Goal: Communication & Community: Answer question/provide support

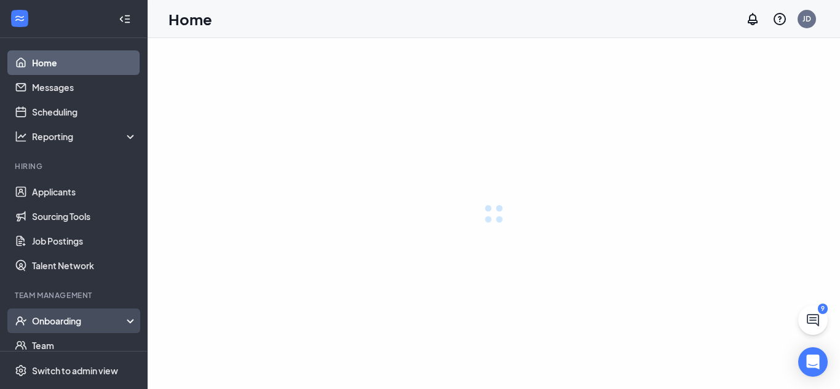
click at [73, 319] on div "Onboarding" at bounding box center [85, 321] width 106 height 12
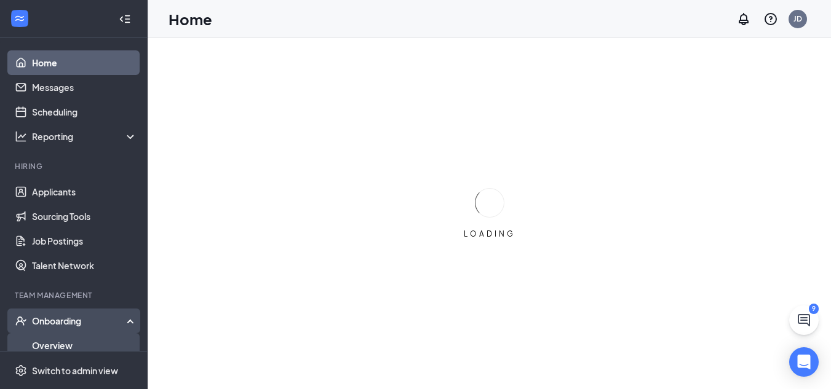
click at [62, 344] on link "Overview" at bounding box center [84, 345] width 105 height 25
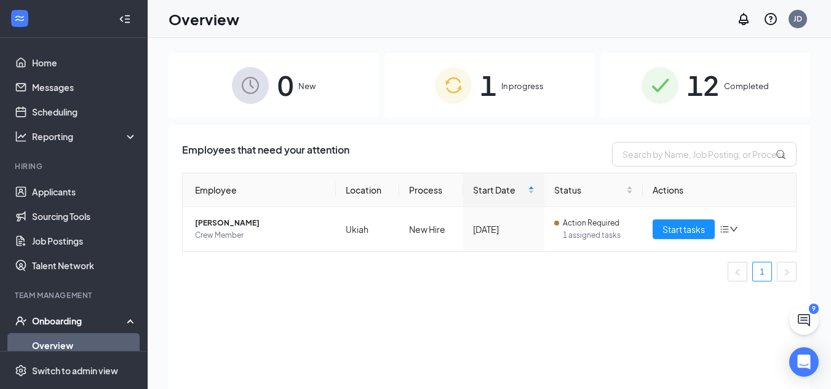
click at [506, 89] on span "In progress" at bounding box center [522, 86] width 42 height 12
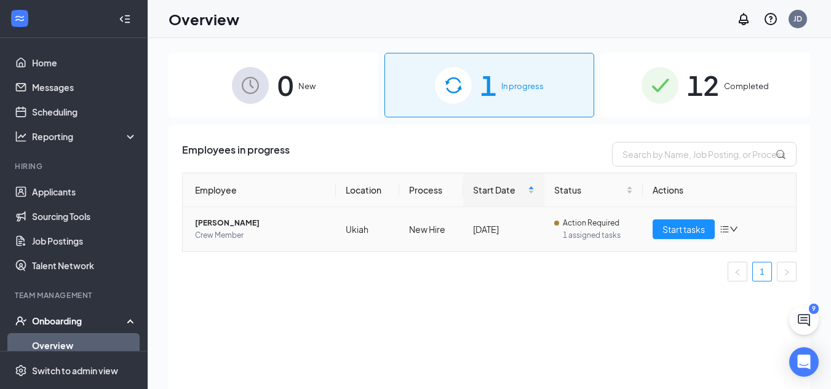
click at [726, 229] on icon "bars" at bounding box center [724, 229] width 8 height 7
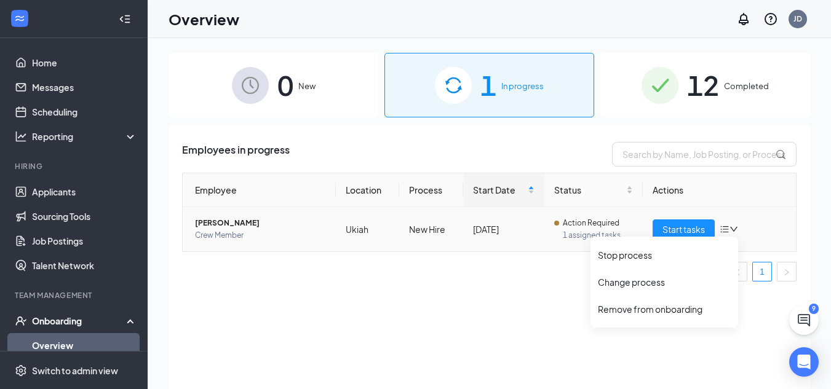
click at [582, 228] on span "Action Required" at bounding box center [591, 223] width 57 height 12
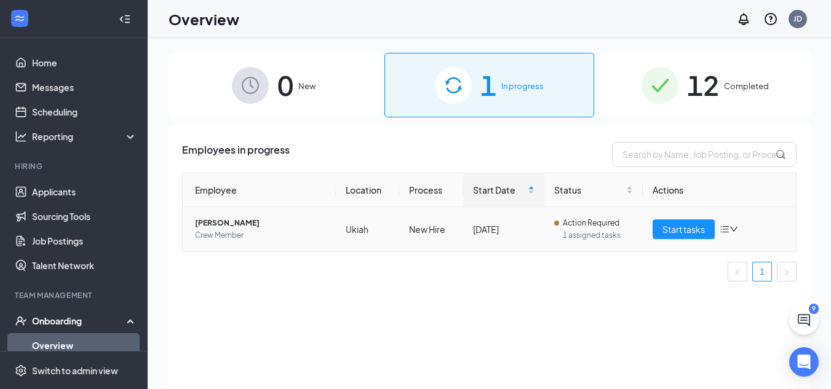
click at [213, 224] on span "[PERSON_NAME]" at bounding box center [260, 223] width 131 height 12
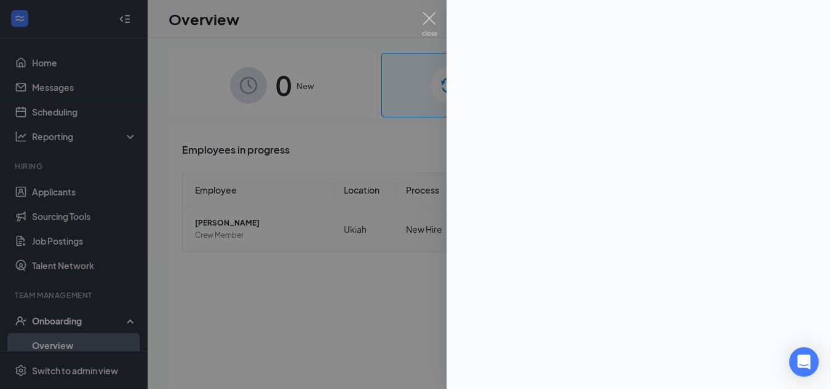
click at [213, 224] on div at bounding box center [415, 194] width 831 height 389
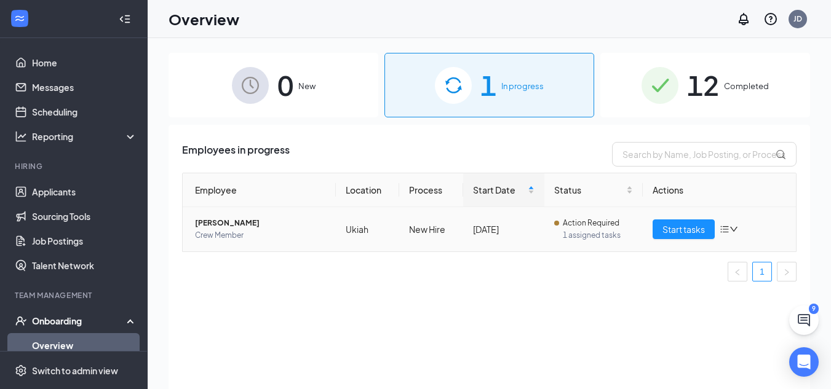
click at [219, 221] on span "[PERSON_NAME]" at bounding box center [260, 223] width 131 height 12
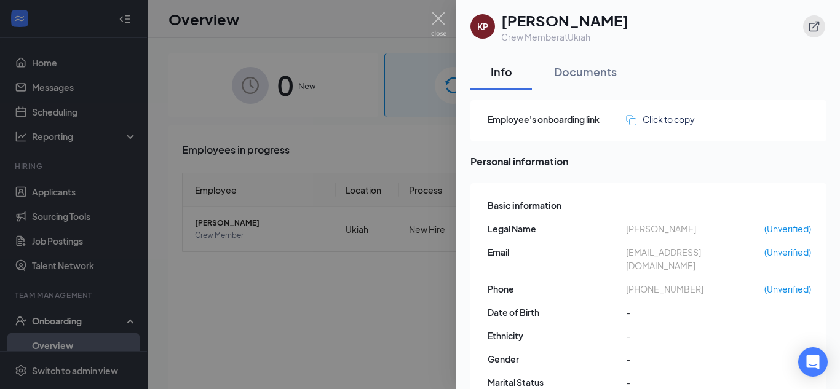
click at [812, 30] on icon "ExternalLink" at bounding box center [814, 26] width 12 height 12
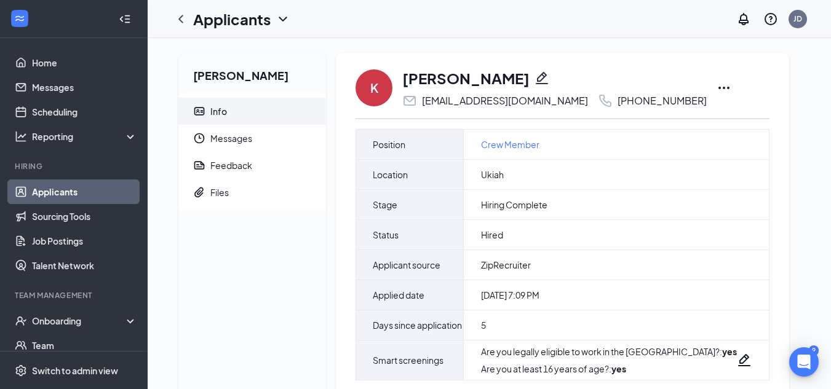
click at [716, 85] on icon "Ellipses" at bounding box center [723, 88] width 15 height 15
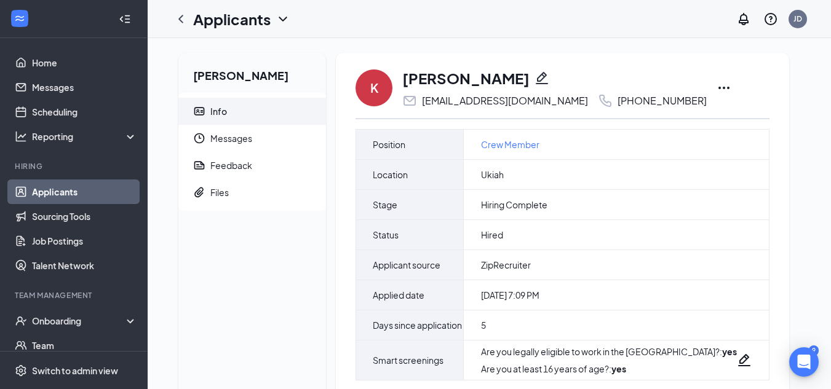
click at [483, 73] on div "[PERSON_NAME]" at bounding box center [554, 78] width 304 height 21
click at [534, 75] on icon "Pencil" at bounding box center [541, 78] width 15 height 15
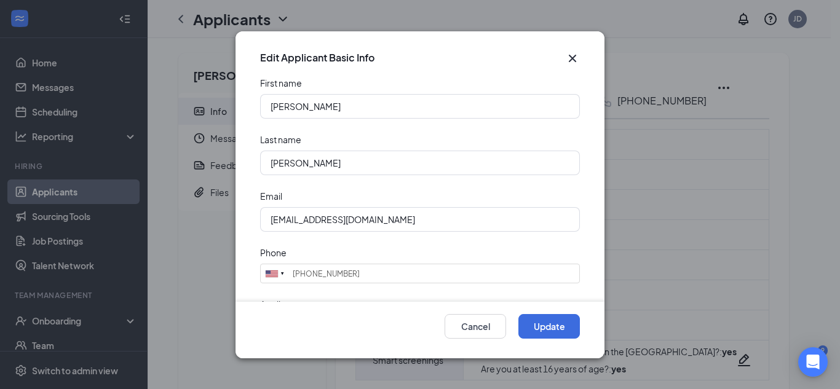
type input "[PHONE_NUMBER]"
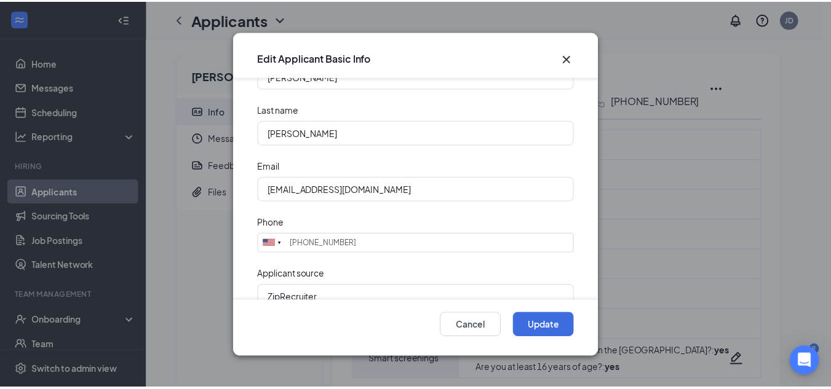
scroll to position [53, 0]
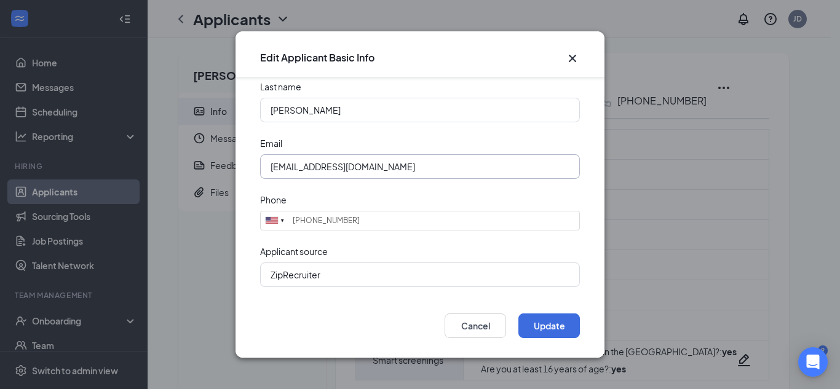
drag, startPoint x: 397, startPoint y: 162, endPoint x: 151, endPoint y: 151, distance: 246.2
click at [151, 151] on div "Edit Applicant Basic Info First name [PERSON_NAME] Last name [PERSON_NAME] Emai…" at bounding box center [420, 194] width 840 height 389
click at [293, 167] on input "[EMAIL_ADDRESS][DOMAIN_NAME]" at bounding box center [420, 166] width 320 height 25
click at [298, 170] on input "[EMAIL_ADDRESS][DOMAIN_NAME]" at bounding box center [420, 166] width 320 height 25
type input "[EMAIL_ADDRESS][DOMAIN_NAME]"
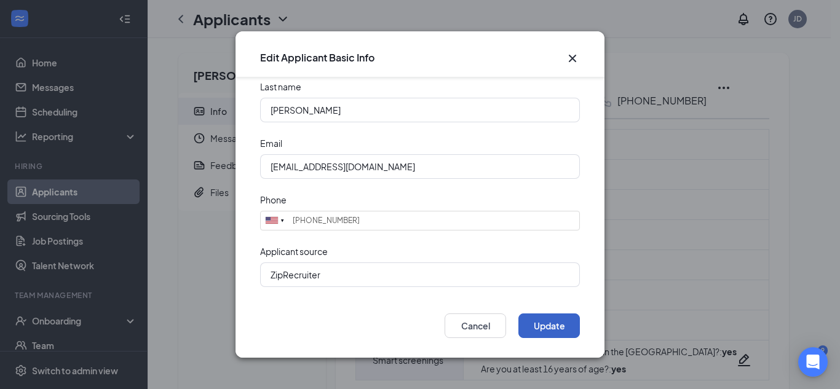
click at [559, 323] on button "Update" at bounding box center [548, 326] width 61 height 25
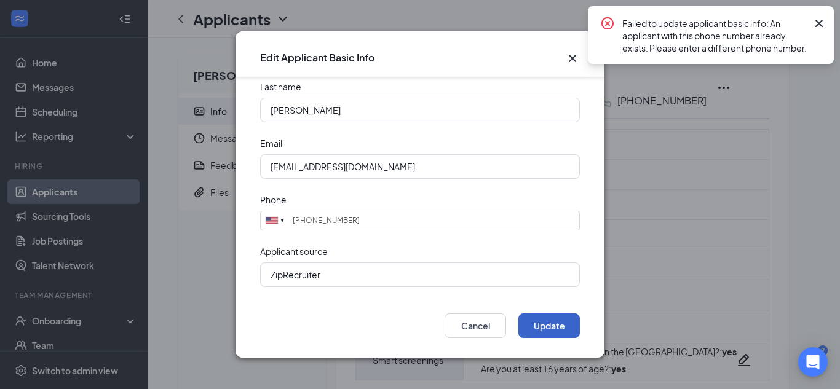
click at [557, 316] on button "Update" at bounding box center [548, 326] width 61 height 25
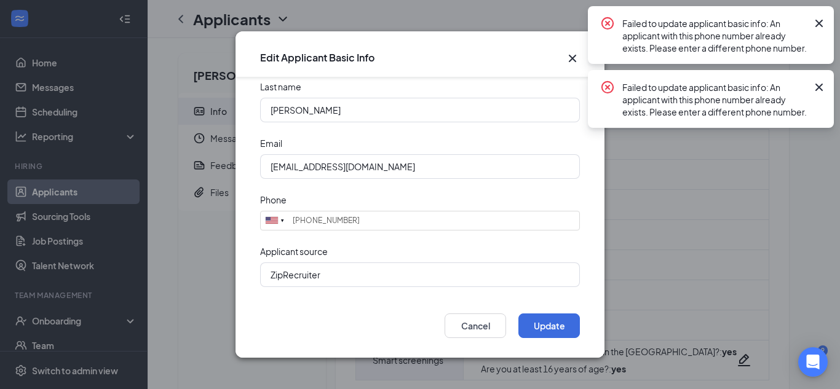
drag, startPoint x: 816, startPoint y: 102, endPoint x: 815, endPoint y: 58, distance: 43.7
click at [816, 95] on icon "Cross" at bounding box center [819, 87] width 15 height 15
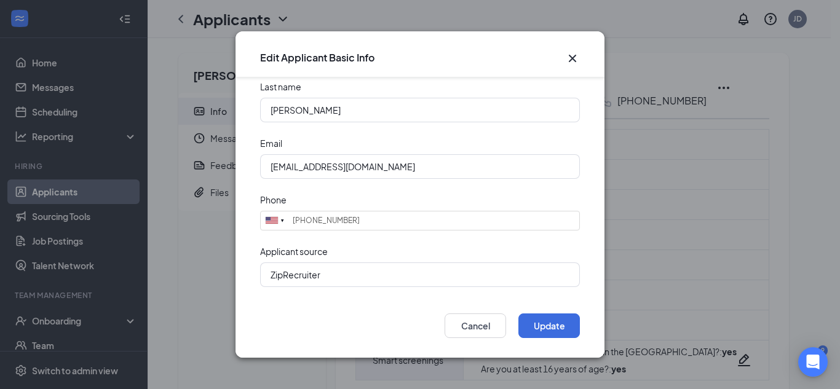
click at [815, 24] on div "Edit Applicant Basic Info First name [PERSON_NAME] Last name [PERSON_NAME] Emai…" at bounding box center [420, 194] width 840 height 389
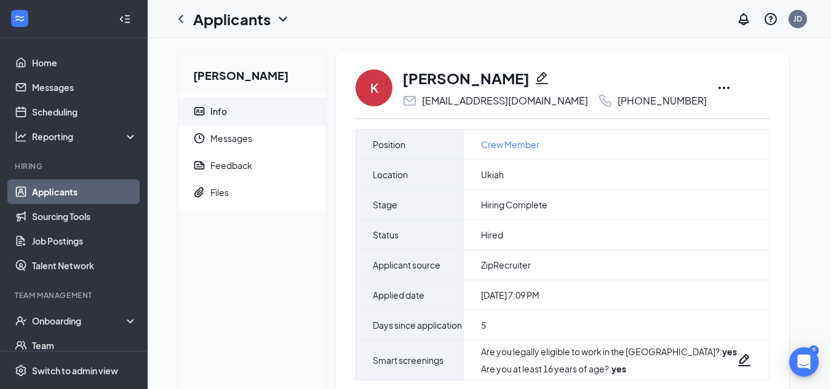
click at [716, 84] on icon "Ellipses" at bounding box center [723, 88] width 15 height 15
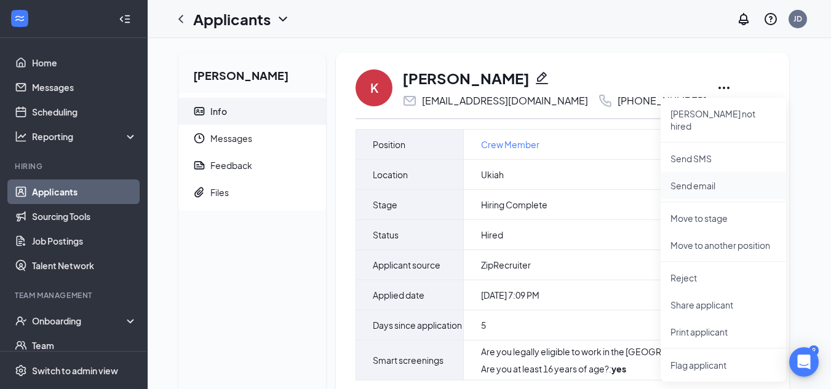
click at [707, 180] on li "Send email" at bounding box center [722, 185] width 125 height 27
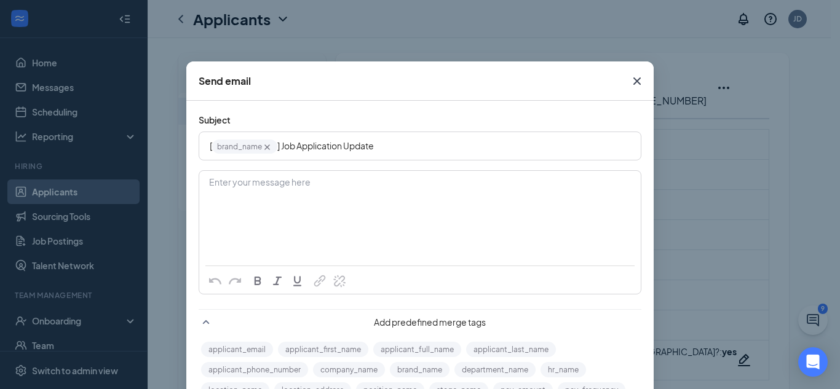
click at [635, 81] on icon "Cross" at bounding box center [637, 81] width 15 height 15
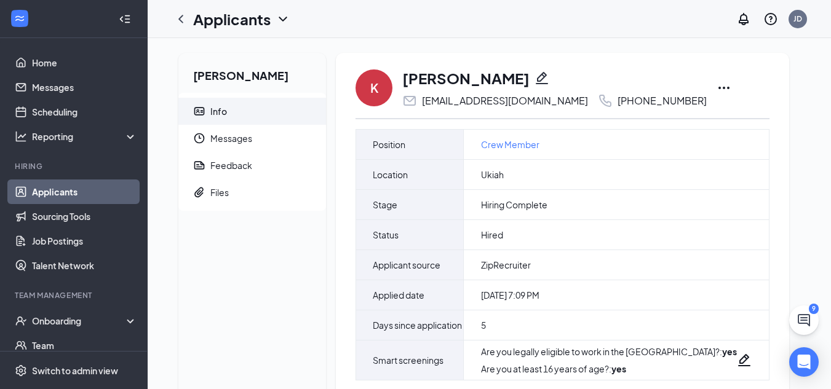
click at [716, 87] on icon "Ellipses" at bounding box center [723, 88] width 15 height 15
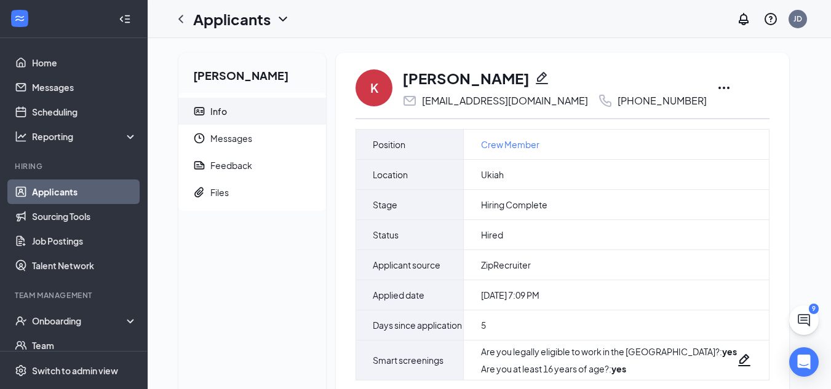
click at [536, 79] on icon "Pencil" at bounding box center [542, 78] width 12 height 12
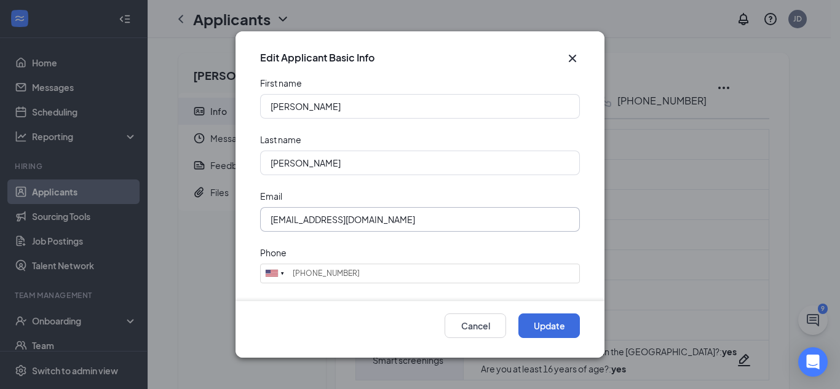
drag, startPoint x: 403, startPoint y: 216, endPoint x: 141, endPoint y: 226, distance: 261.6
click at [141, 226] on div "Edit Applicant Basic Info First name [PERSON_NAME] Last name [PERSON_NAME] Emai…" at bounding box center [420, 194] width 840 height 389
click at [296, 222] on input "[EMAIL_ADDRESS][DOMAIN_NAME]" at bounding box center [420, 219] width 320 height 25
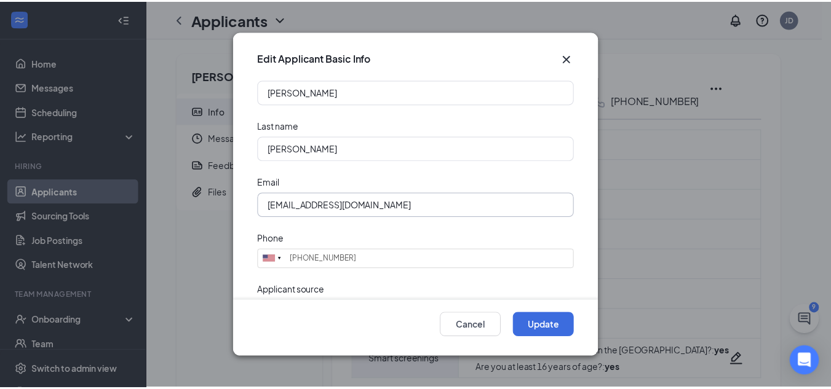
scroll to position [53, 0]
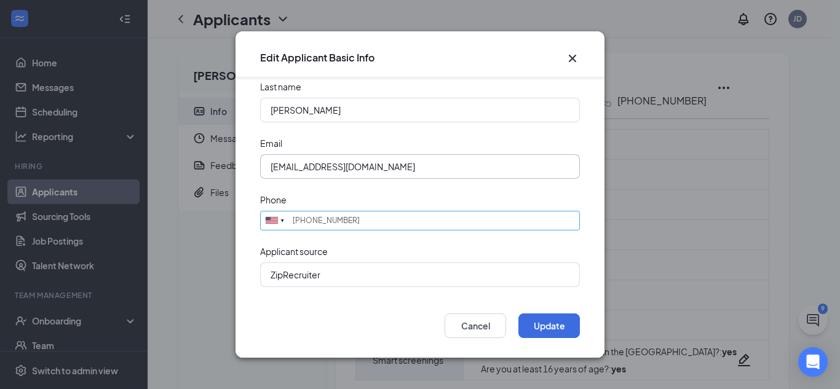
type input "[EMAIL_ADDRESS][DOMAIN_NAME]"
click at [375, 224] on input "[PHONE_NUMBER]" at bounding box center [420, 221] width 320 height 20
click at [557, 332] on button "Update" at bounding box center [548, 326] width 61 height 25
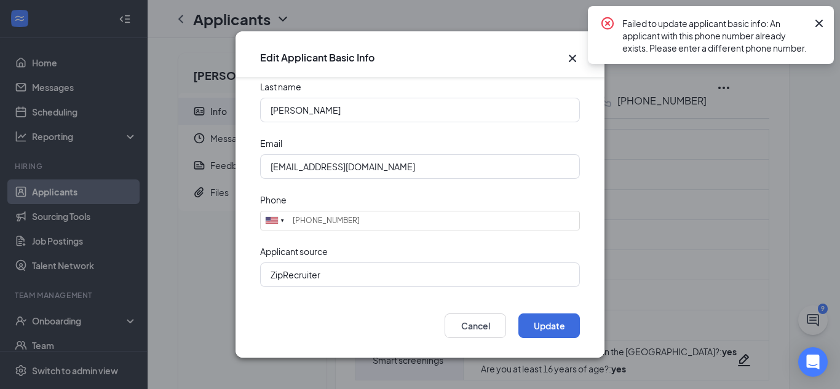
click at [573, 58] on icon "Cross" at bounding box center [572, 58] width 7 height 7
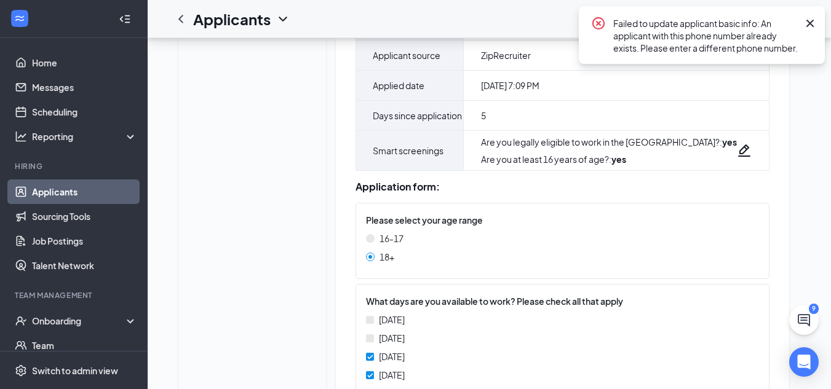
scroll to position [307, 0]
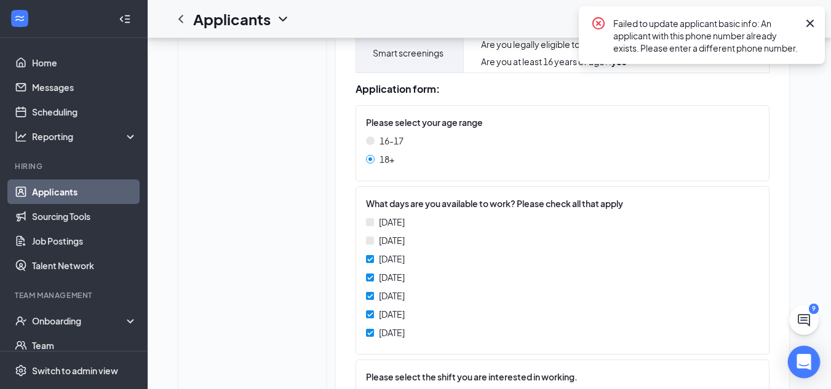
click at [796, 357] on div "Open Intercom Messenger" at bounding box center [804, 362] width 33 height 33
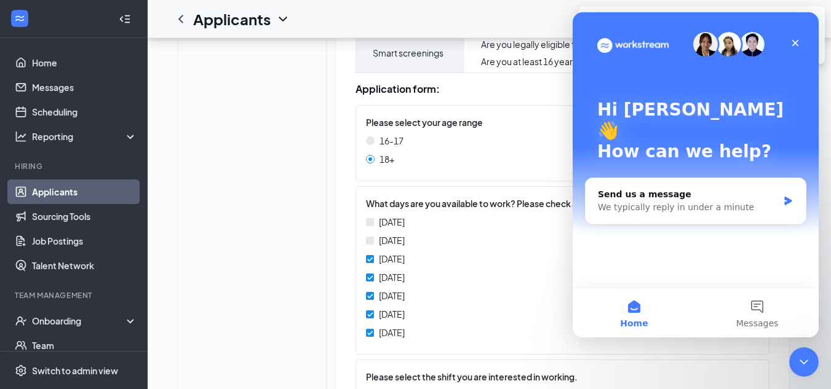
scroll to position [0, 0]
click at [793, 184] on div "Send us a message We typically reply in under a minute" at bounding box center [695, 201] width 220 height 46
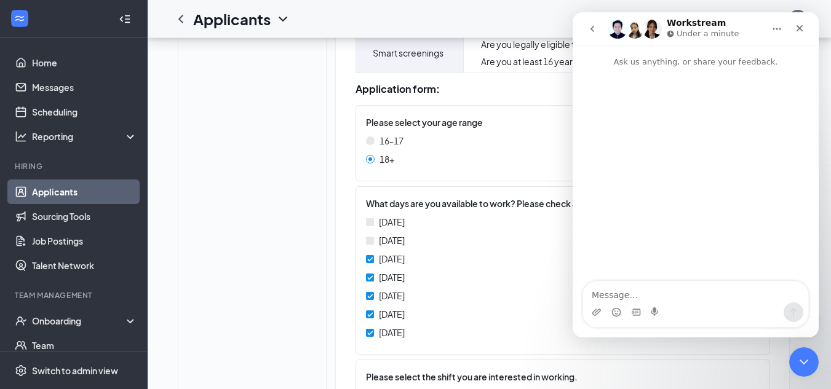
click at [637, 297] on textarea "Message…" at bounding box center [695, 292] width 225 height 21
type textarea "i"
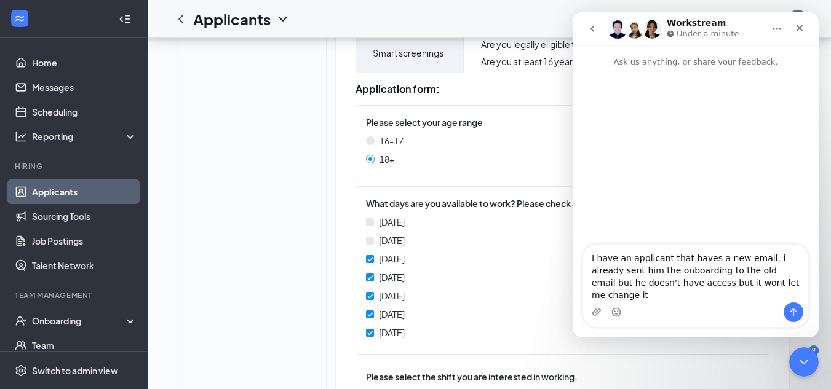
type textarea "I have an applicant that haves a new email. i already sent him the onboarding t…"
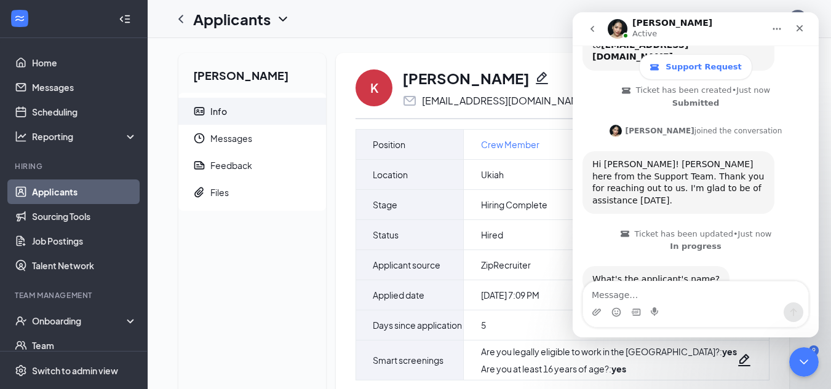
scroll to position [208, 0]
type textarea "[PERSON_NAME]"
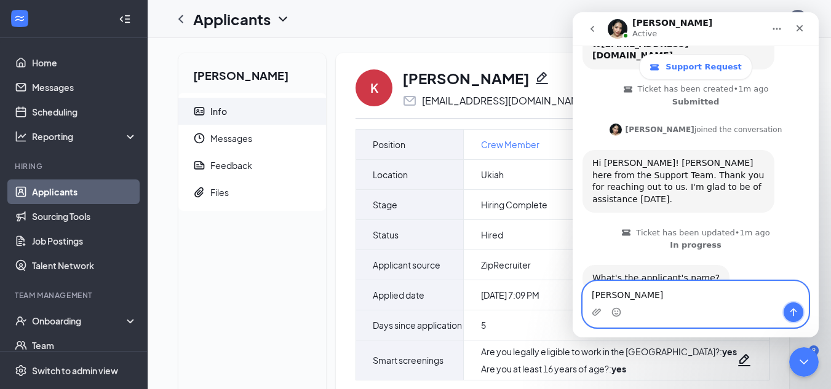
click at [794, 316] on icon "Send a message…" at bounding box center [793, 312] width 10 height 10
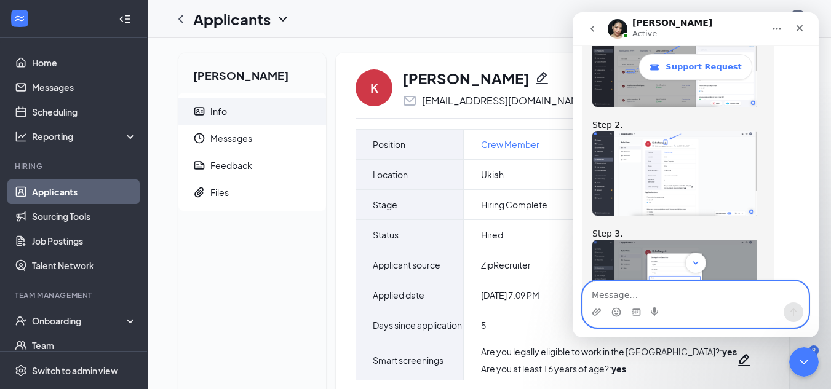
scroll to position [625, 0]
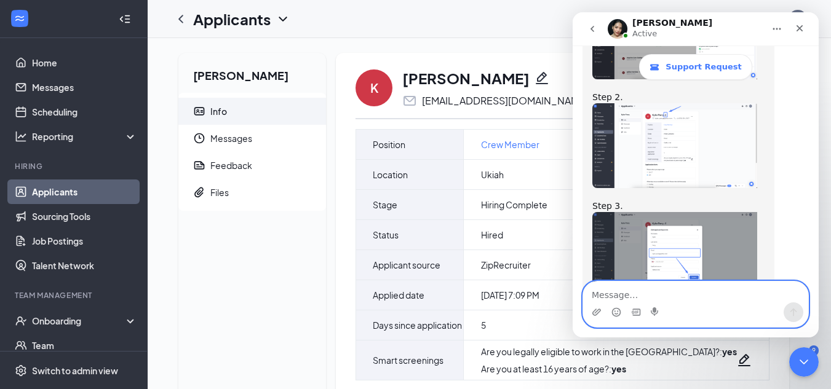
click at [646, 293] on textarea "Message…" at bounding box center [695, 292] width 225 height 21
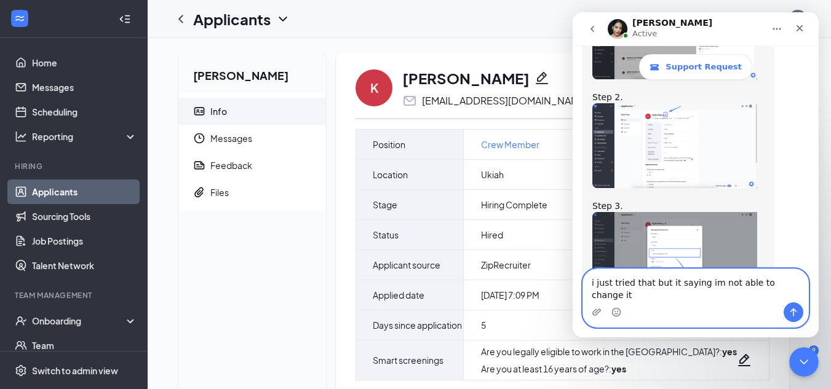
type textarea "i just tried that but it saying im not able to change it"
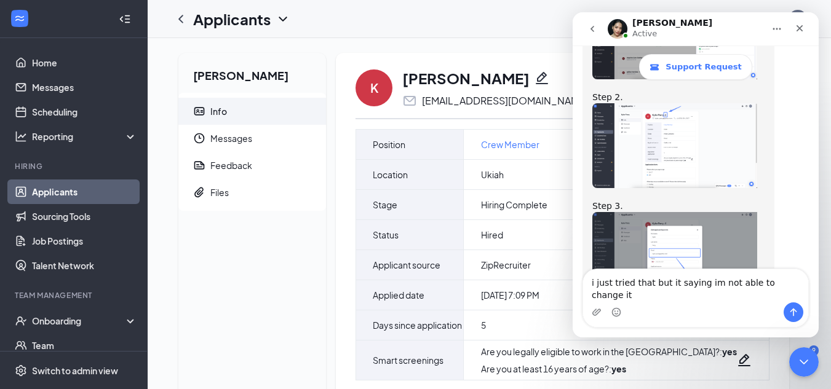
click at [777, 311] on div "Intercom messenger" at bounding box center [695, 313] width 225 height 20
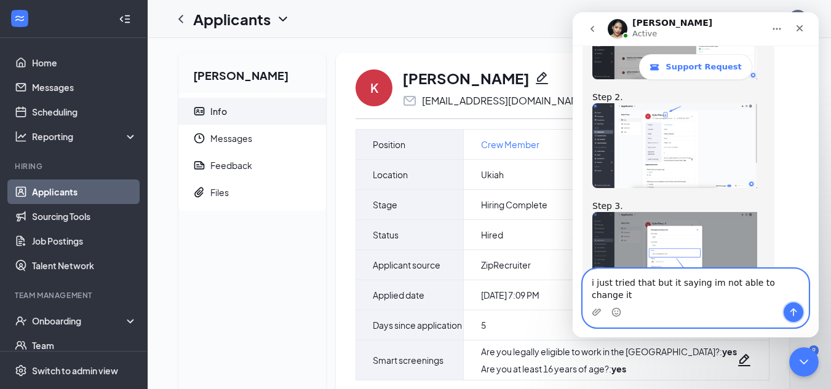
click at [790, 314] on icon "Send a message…" at bounding box center [793, 312] width 10 height 10
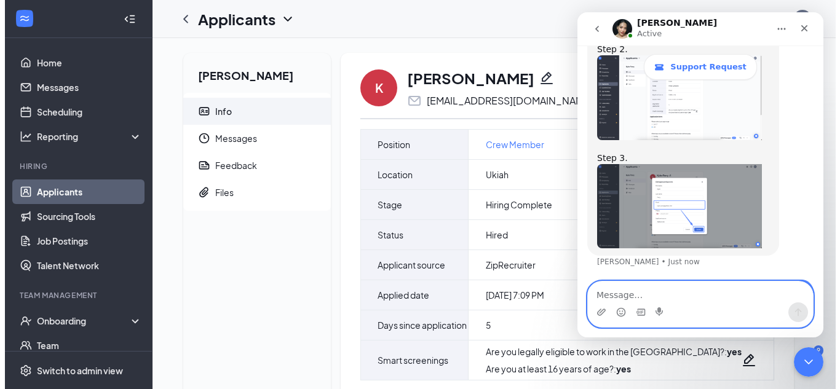
scroll to position [674, 0]
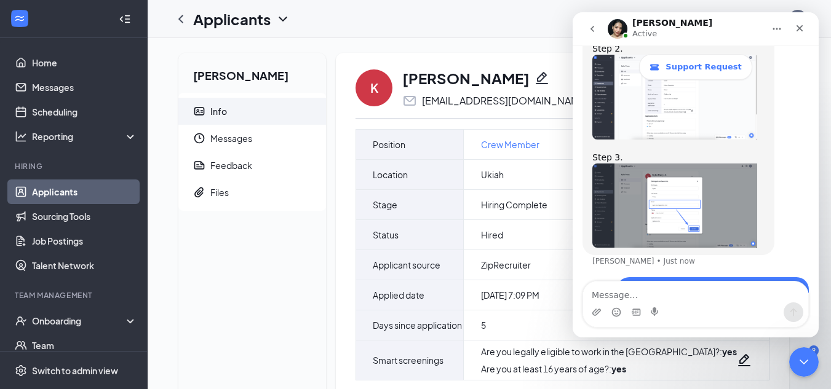
click at [782, 27] on button "Home" at bounding box center [776, 28] width 23 height 23
click at [534, 80] on icon "Pencil" at bounding box center [541, 78] width 15 height 15
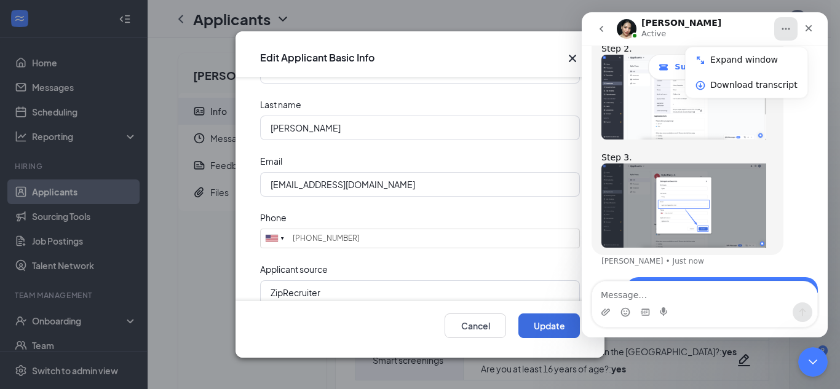
scroll to position [53, 0]
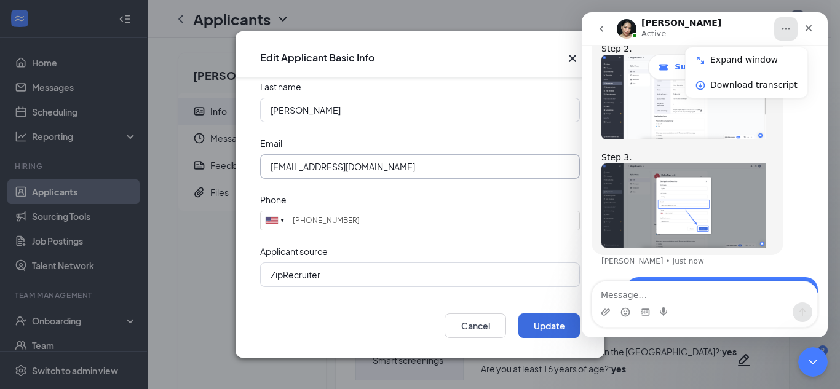
click at [299, 166] on input "[EMAIL_ADDRESS][DOMAIN_NAME]" at bounding box center [420, 166] width 320 height 25
drag, startPoint x: 293, startPoint y: 167, endPoint x: 298, endPoint y: 173, distance: 7.9
click at [295, 170] on input "[EMAIL_ADDRESS][DOMAIN_NAME]" at bounding box center [420, 166] width 320 height 25
drag, startPoint x: 393, startPoint y: 167, endPoint x: 227, endPoint y: 181, distance: 166.6
click at [227, 181] on div "Edit Applicant Basic Info First name [PERSON_NAME] Last name [PERSON_NAME] Emai…" at bounding box center [420, 194] width 840 height 389
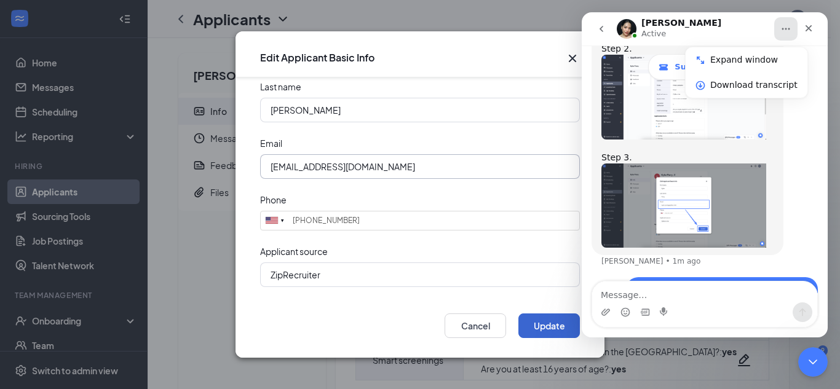
type input "[EMAIL_ADDRESS][DOMAIN_NAME]"
click at [545, 327] on button "Update" at bounding box center [548, 326] width 61 height 25
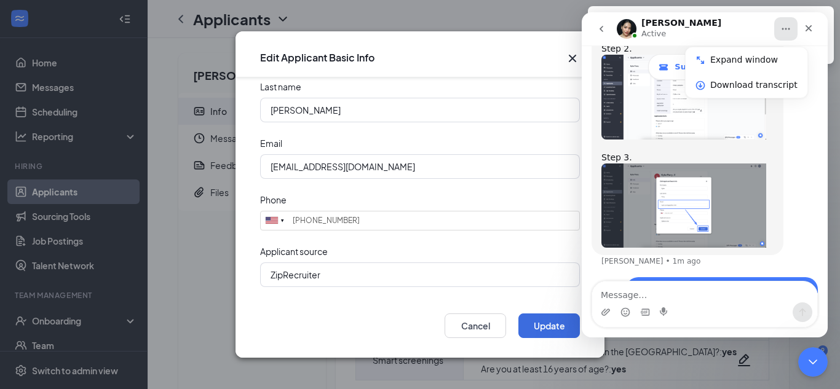
click at [593, 11] on div "Failed to update applicant basic info: An applicant with this phone number alre…" at bounding box center [711, 35] width 246 height 58
click at [593, 6] on body "Home Messages Scheduling Reporting Hiring Applicants Sourcing Tools Job Posting…" at bounding box center [415, 194] width 831 height 389
click at [600, 30] on icon "go back" at bounding box center [602, 29] width 10 height 10
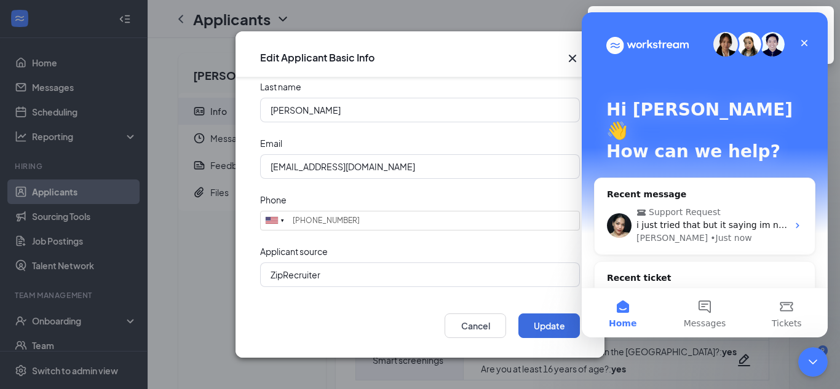
scroll to position [0, 0]
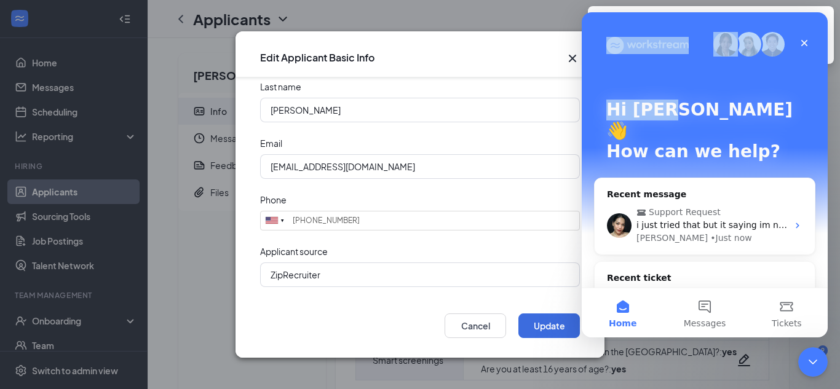
drag, startPoint x: 649, startPoint y: 26, endPoint x: 655, endPoint y: 113, distance: 86.9
click at [660, 116] on div "Hi [PERSON_NAME] 👋 How can we help?" at bounding box center [704, 133] width 221 height 242
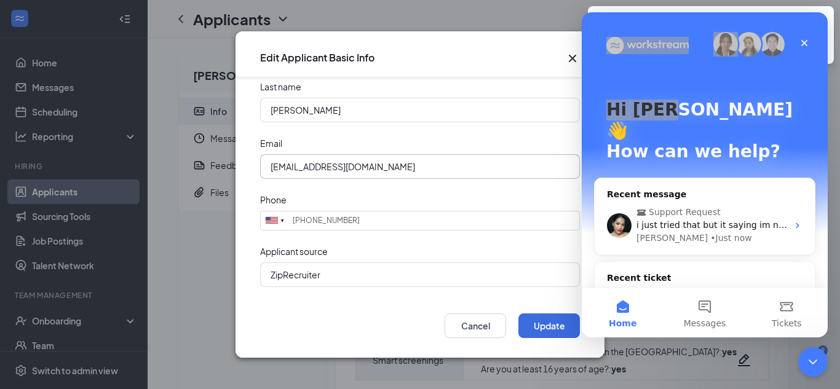
click at [442, 178] on input "[EMAIL_ADDRESS][DOMAIN_NAME]" at bounding box center [420, 166] width 320 height 25
click at [627, 10] on div "Failed to update applicant basic info: An applicant with this phone number alre…" at bounding box center [711, 35] width 246 height 58
drag, startPoint x: 627, startPoint y: 10, endPoint x: 633, endPoint y: 11, distance: 6.8
click at [627, 11] on div "Failed to update applicant basic info: An applicant with this phone number alre…" at bounding box center [711, 35] width 246 height 58
click at [629, 11] on div "Failed to update applicant basic info: An applicant with this phone number alre…" at bounding box center [711, 35] width 246 height 58
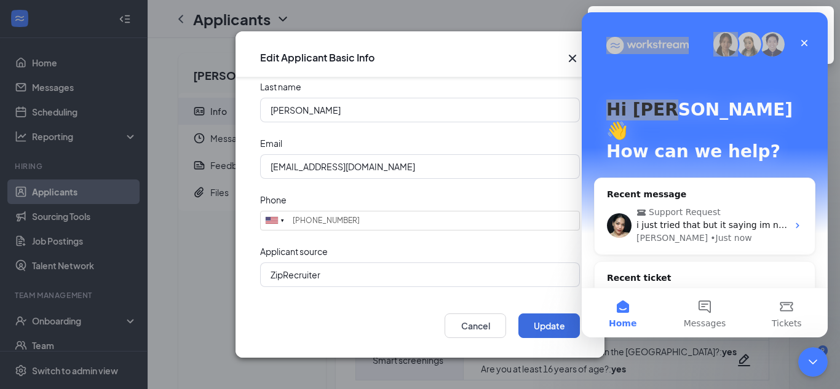
click at [634, 11] on div "Failed to update applicant basic info: An applicant with this phone number alre…" at bounding box center [711, 35] width 246 height 58
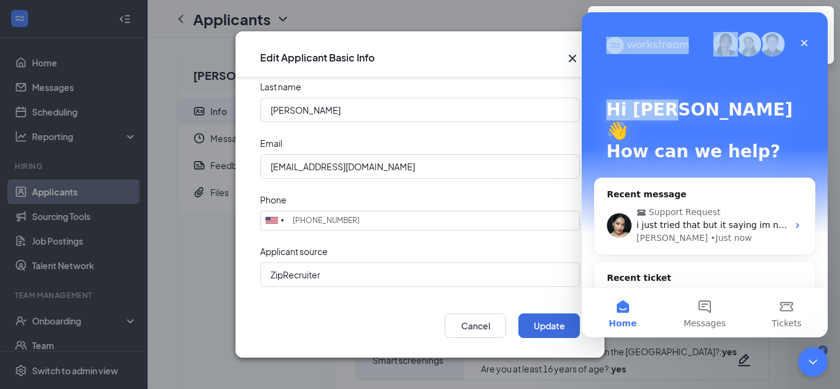
click at [799, 19] on div "Hi [PERSON_NAME] 👋 How can we help?" at bounding box center [704, 133] width 221 height 242
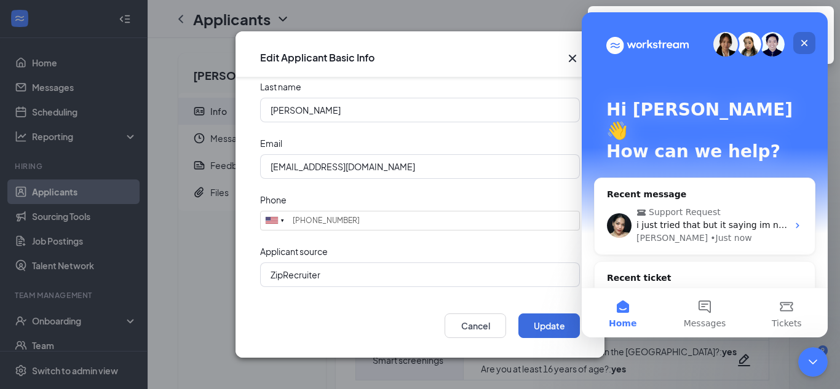
click at [806, 34] on div "Close" at bounding box center [804, 43] width 22 height 22
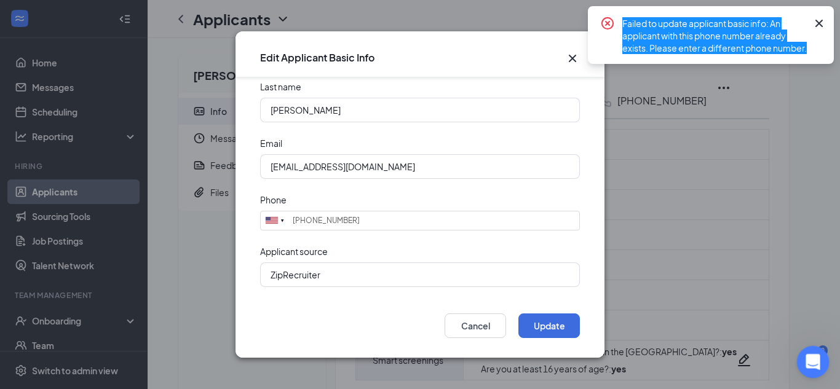
click at [808, 355] on icon "Open Intercom Messenger" at bounding box center [811, 361] width 20 height 20
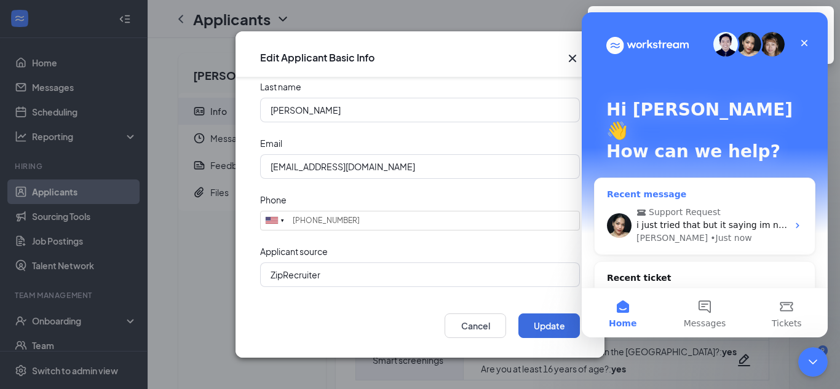
click at [683, 219] on div "i just tried that but it saying im not able to change it" at bounding box center [712, 225] width 151 height 13
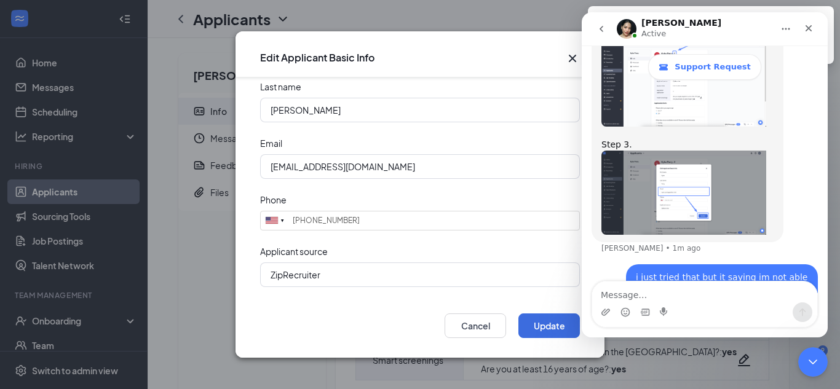
scroll to position [721, 0]
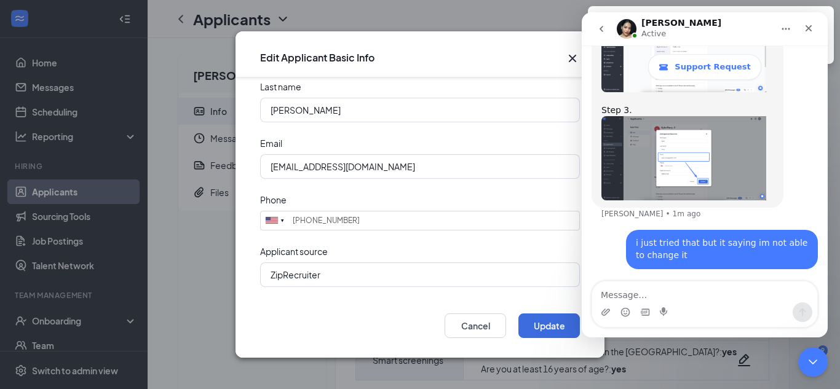
click at [629, 293] on textarea "Message…" at bounding box center [704, 292] width 225 height 21
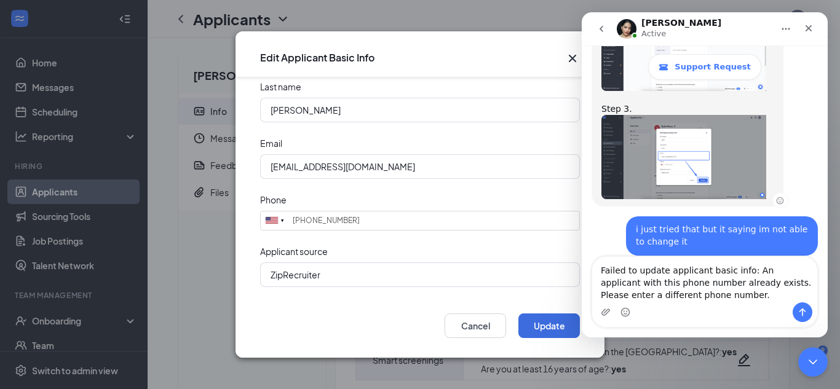
scroll to position [759, 0]
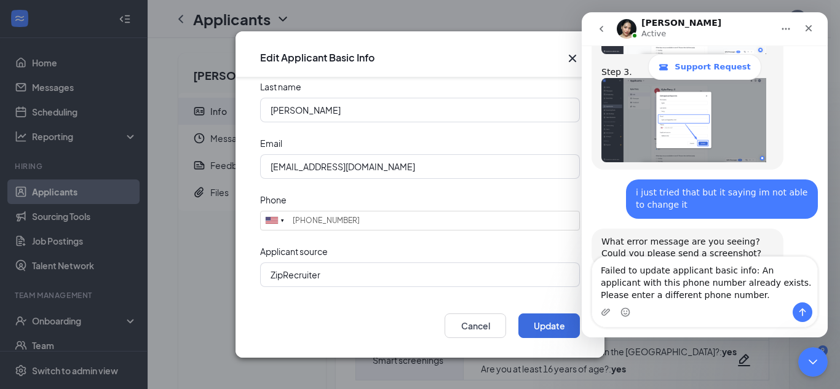
type textarea "Failed to update applicant basic info: An applicant with this phone number alre…"
click at [798, 307] on icon "Send a message…" at bounding box center [803, 312] width 10 height 10
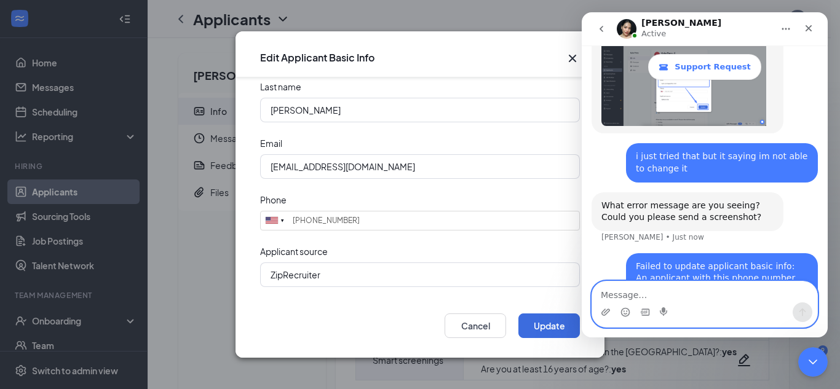
scroll to position [807, 0]
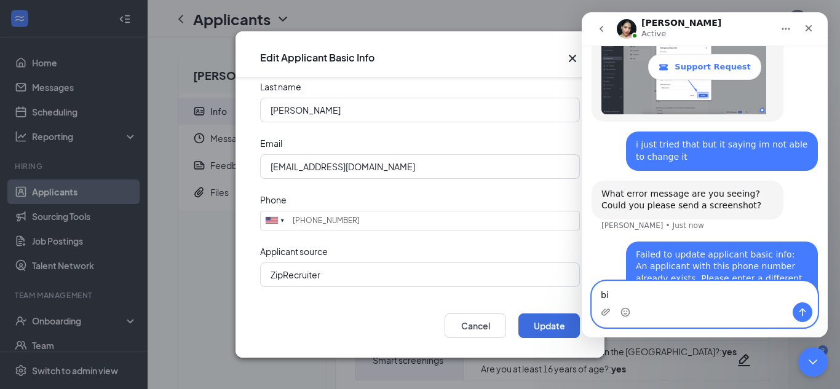
type textarea "b"
type textarea "all i did was change the email"
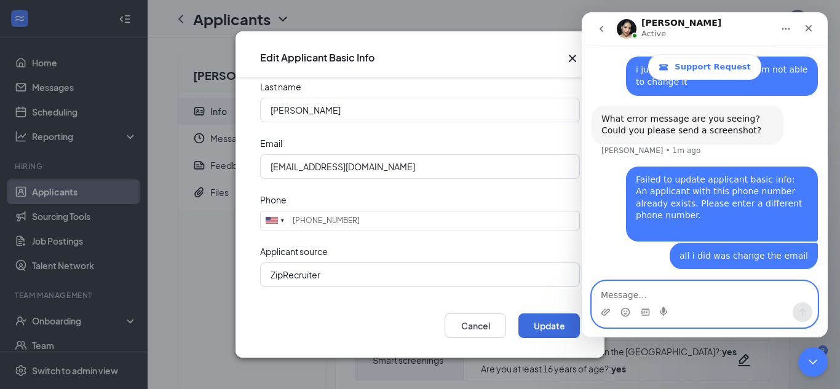
scroll to position [883, 0]
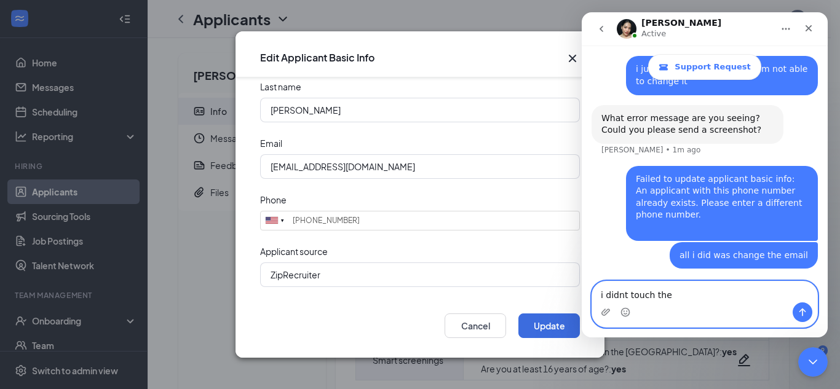
type textarea "i didnt touch the"
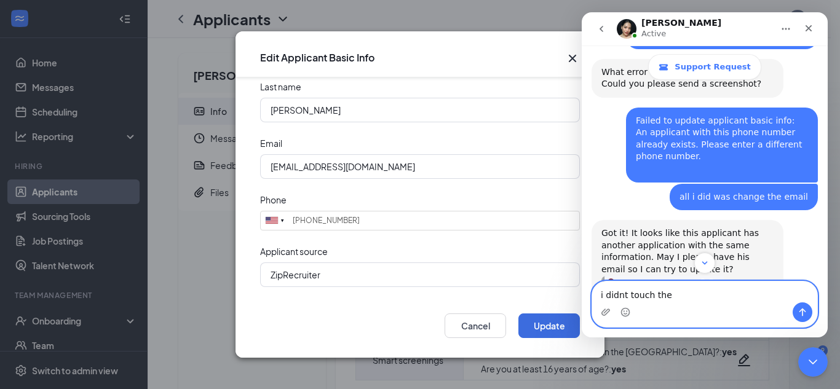
scroll to position [950, 0]
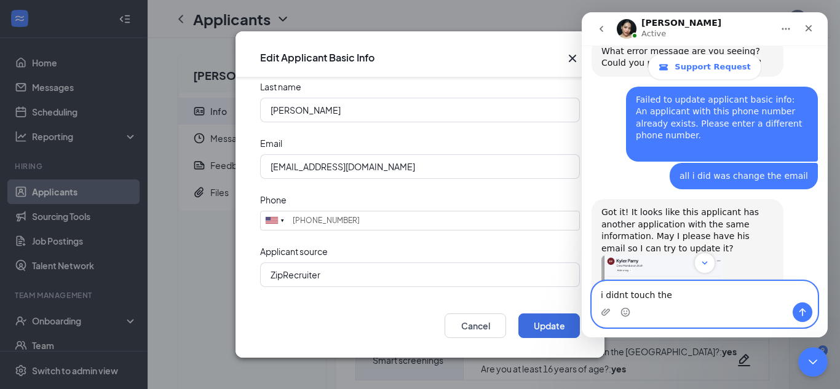
drag, startPoint x: 679, startPoint y: 297, endPoint x: 1052, endPoint y: 304, distance: 372.7
click at [582, 292] on html "[PERSON_NAME] Active Support Request Ask us anything, or share your feedback. I…" at bounding box center [705, 174] width 246 height 325
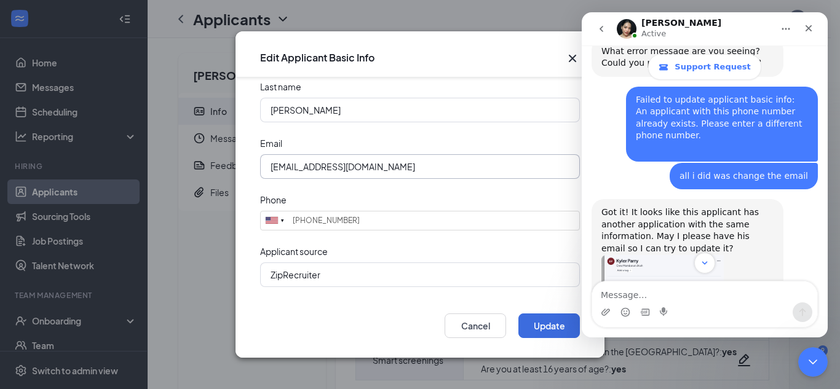
drag, startPoint x: 386, startPoint y: 167, endPoint x: 297, endPoint y: 189, distance: 91.3
click at [261, 170] on input "[EMAIL_ADDRESS][DOMAIN_NAME]" at bounding box center [420, 166] width 320 height 25
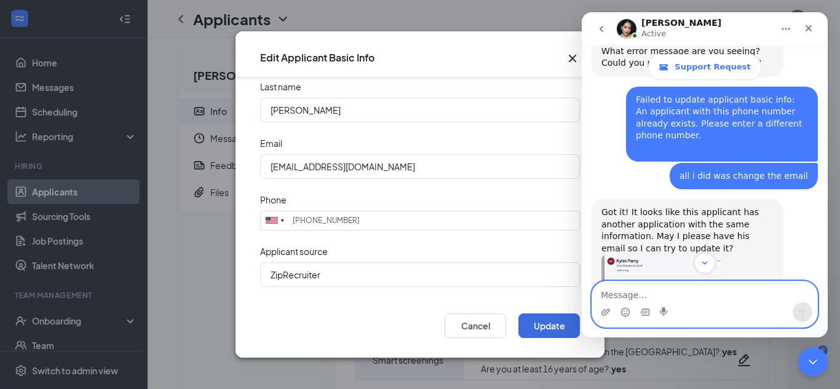
click at [611, 291] on textarea "Message…" at bounding box center [704, 292] width 225 height 21
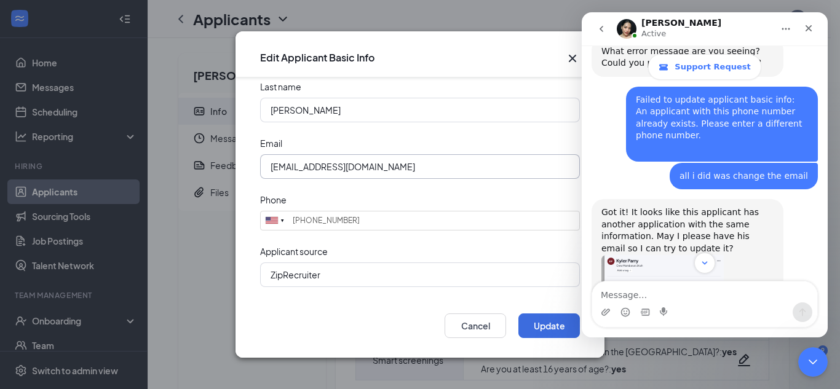
click at [363, 166] on input "[EMAIL_ADDRESS][DOMAIN_NAME]" at bounding box center [420, 166] width 320 height 25
drag, startPoint x: 382, startPoint y: 168, endPoint x: 270, endPoint y: 175, distance: 112.1
click at [270, 175] on input "[EMAIL_ADDRESS][DOMAIN_NAME]" at bounding box center [420, 166] width 320 height 25
click at [313, 165] on input "[EMAIL_ADDRESS][DOMAIN_NAME]" at bounding box center [420, 166] width 320 height 25
drag, startPoint x: 377, startPoint y: 165, endPoint x: 247, endPoint y: 165, distance: 129.8
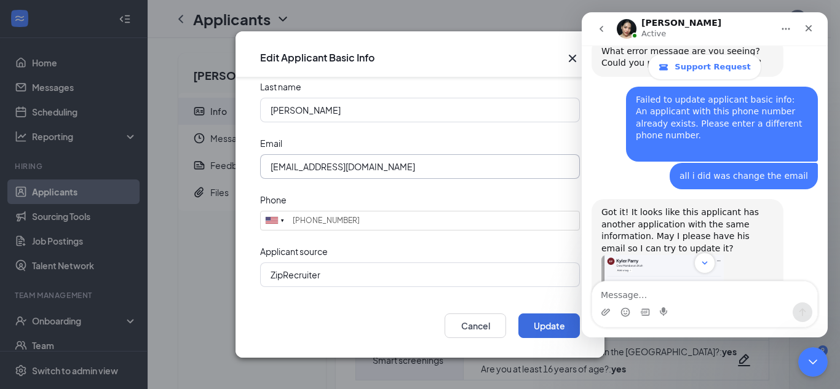
click at [247, 165] on form "First name [PERSON_NAME] Last name [PERSON_NAME] Email [EMAIL_ADDRESS][DOMAIN_N…" at bounding box center [420, 189] width 369 height 225
click at [411, 163] on input "[EMAIL_ADDRESS][DOMAIN_NAME]" at bounding box center [420, 166] width 320 height 25
drag, startPoint x: 384, startPoint y: 169, endPoint x: 258, endPoint y: 165, distance: 126.1
click at [258, 165] on form "First name [PERSON_NAME] Last name [PERSON_NAME] Email [EMAIL_ADDRESS][DOMAIN_N…" at bounding box center [420, 189] width 369 height 225
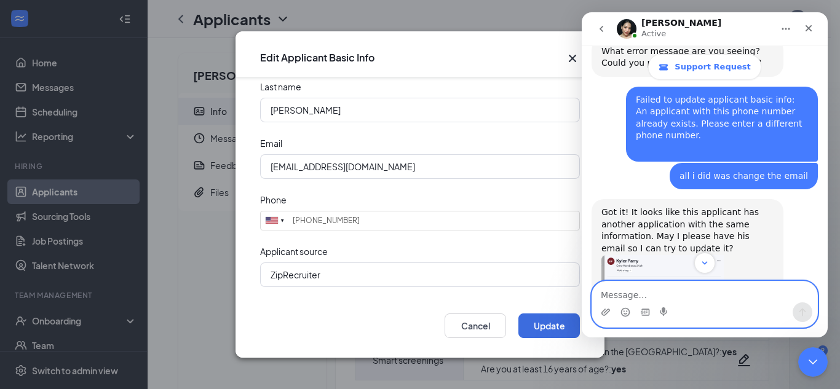
click at [636, 296] on textarea "Message…" at bounding box center [704, 292] width 225 height 21
click at [627, 295] on textarea "Message…" at bounding box center [704, 292] width 225 height 21
paste textarea "[EMAIL_ADDRESS][DOMAIN_NAME]"
type textarea "[EMAIL_ADDRESS][DOMAIN_NAME]"
click at [804, 309] on icon "Send a message…" at bounding box center [803, 312] width 10 height 10
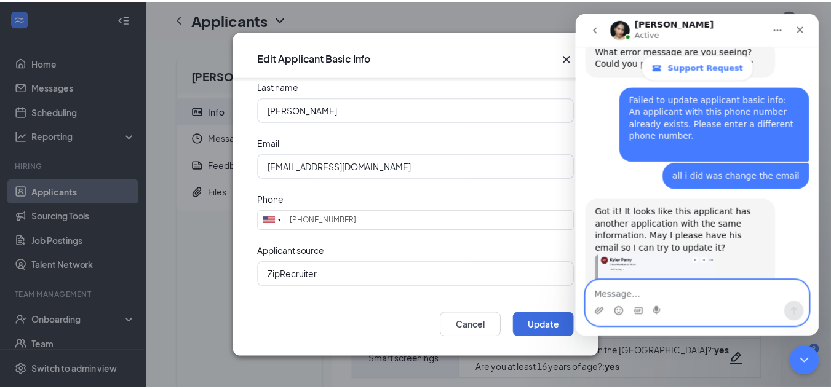
scroll to position [1110, 0]
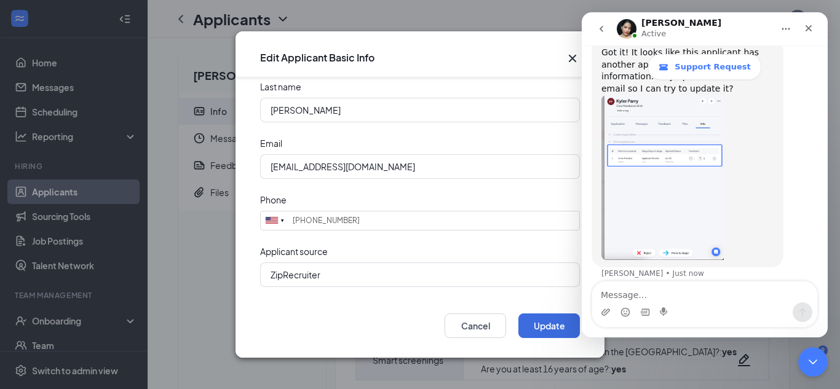
click at [567, 56] on icon "Cross" at bounding box center [572, 58] width 15 height 15
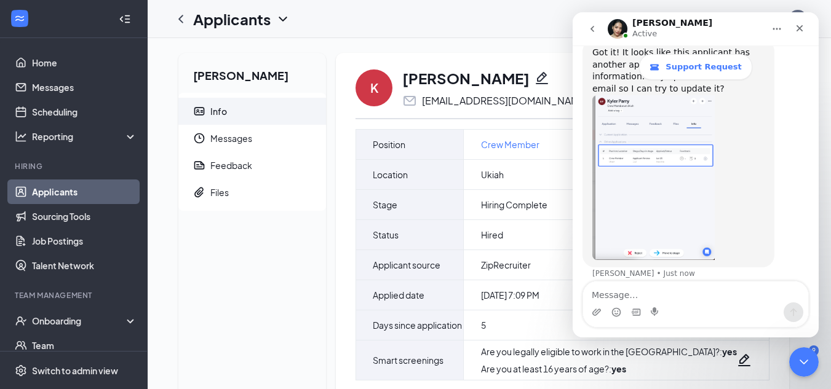
click at [85, 191] on link "Applicants" at bounding box center [84, 192] width 105 height 25
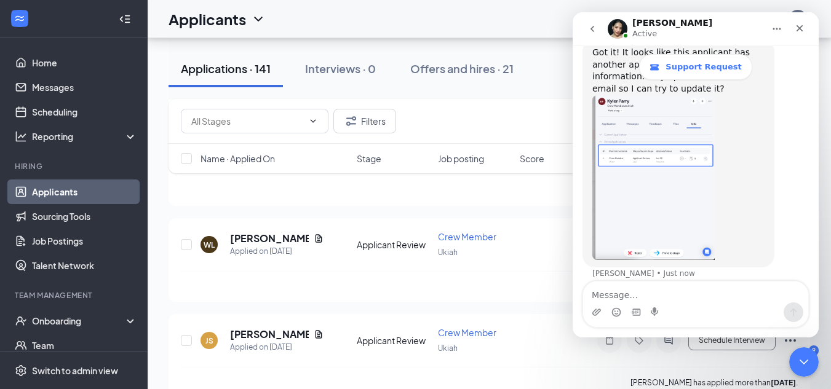
scroll to position [1100, 0]
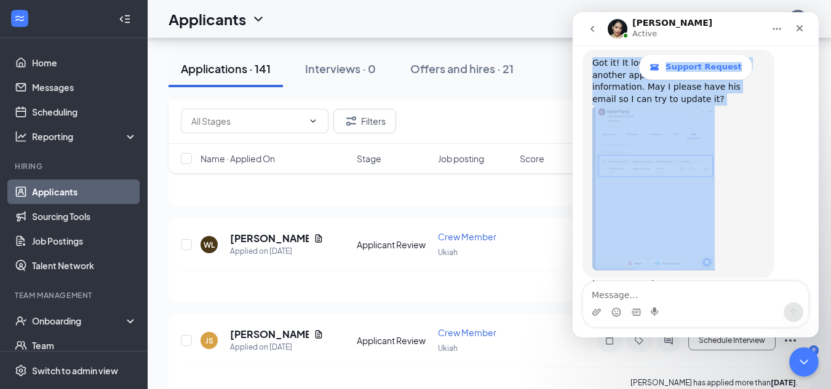
drag, startPoint x: 700, startPoint y: 33, endPoint x: 435, endPoint y: 108, distance: 276.1
click at [573, 108] on html "[PERSON_NAME] Active Support Request Ask us anything, or share your feedback. I…" at bounding box center [696, 174] width 246 height 325
click at [772, 30] on icon "Home" at bounding box center [777, 29] width 10 height 10
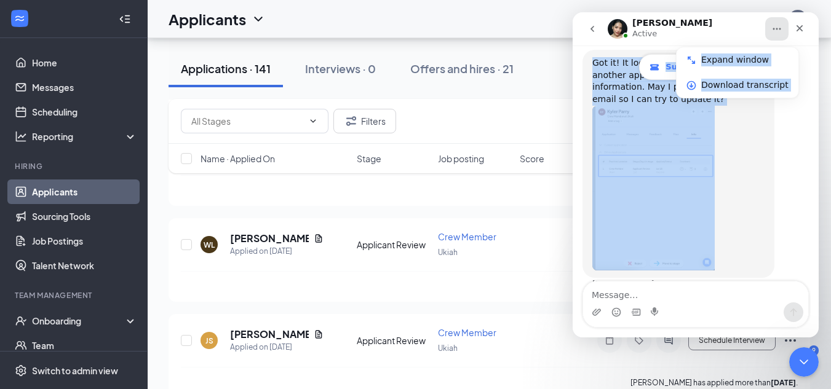
click at [692, 60] on icon "Intercom messenger" at bounding box center [691, 60] width 10 height 10
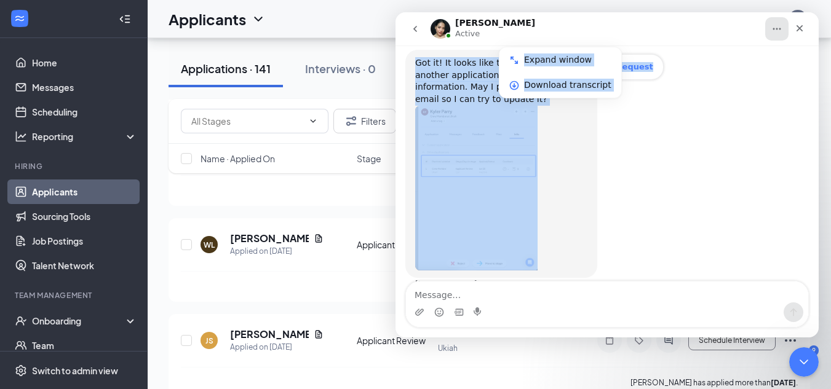
scroll to position [966, 0]
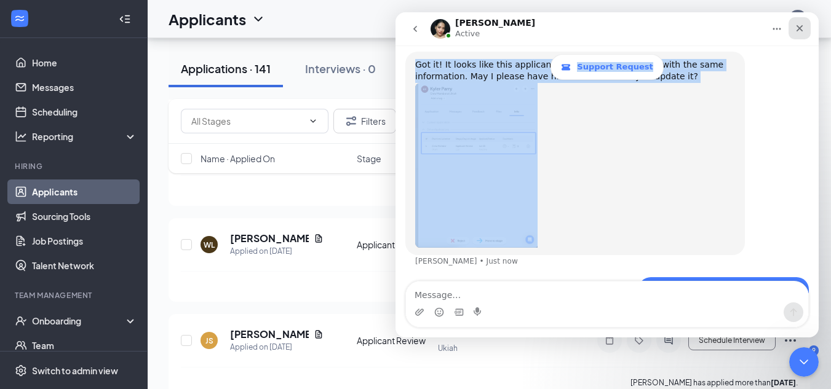
click at [804, 27] on div "Close" at bounding box center [799, 28] width 22 height 22
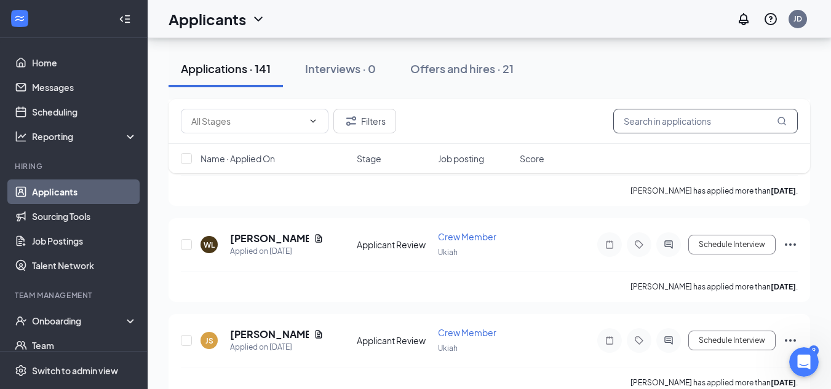
click at [657, 117] on input "text" at bounding box center [705, 121] width 184 height 25
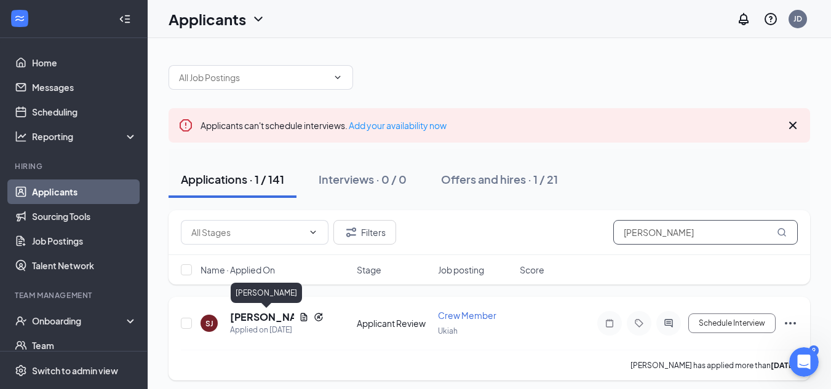
type input "[PERSON_NAME]"
click at [261, 319] on h5 "[PERSON_NAME]" at bounding box center [262, 318] width 64 height 14
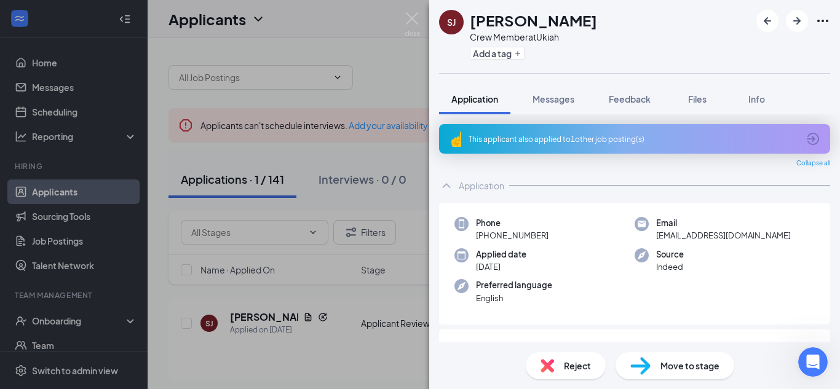
click at [394, 100] on div "[PERSON_NAME] Crew Member at Ukiah Add a tag Application Messages Feedback File…" at bounding box center [420, 194] width 840 height 389
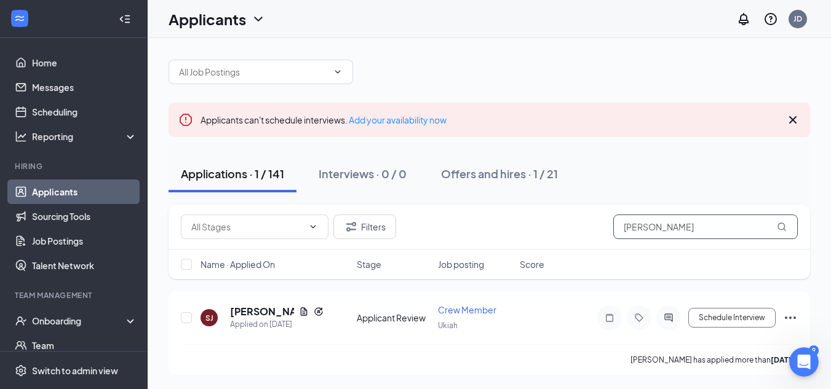
scroll to position [6, 0]
drag, startPoint x: 659, startPoint y: 223, endPoint x: 545, endPoint y: 223, distance: 113.8
click at [545, 223] on div "Filters [PERSON_NAME]" at bounding box center [489, 226] width 617 height 25
click at [806, 363] on icon "Open Intercom Messenger" at bounding box center [802, 361] width 20 height 20
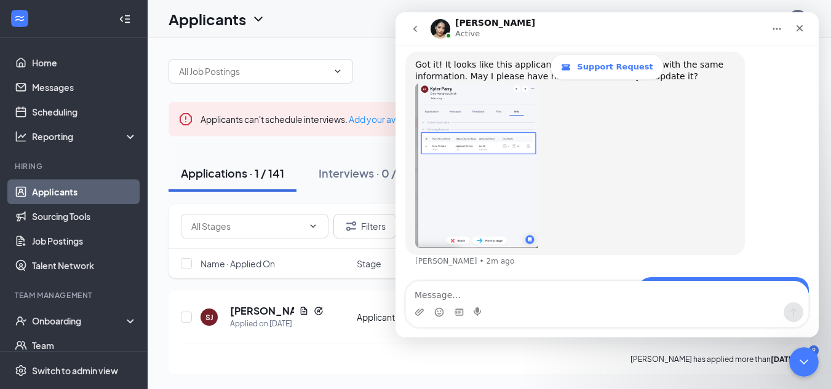
scroll to position [1013, 0]
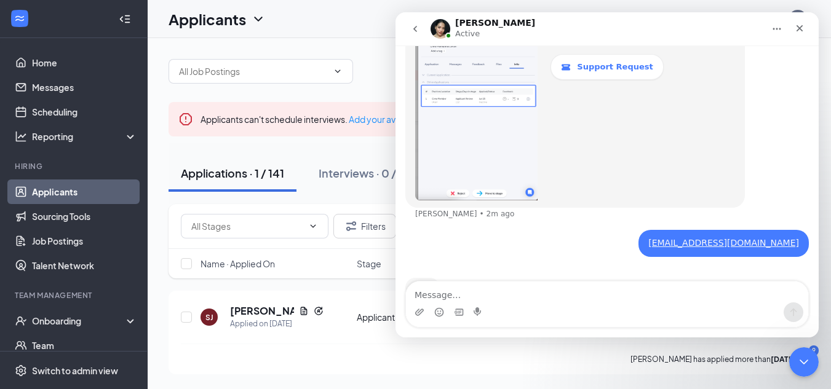
click at [780, 28] on icon "Home" at bounding box center [777, 29] width 10 height 10
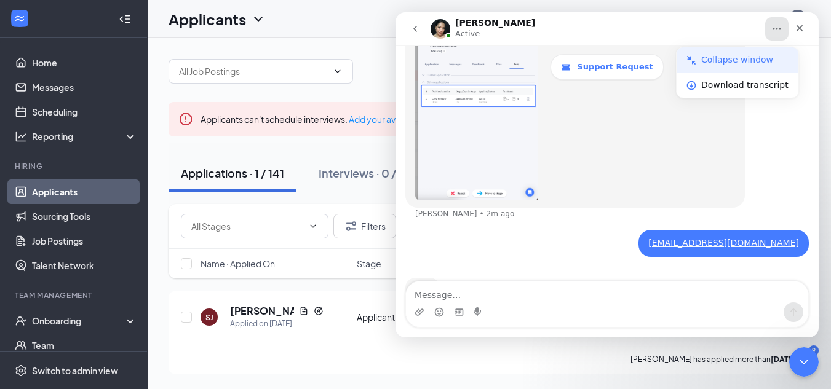
click at [732, 68] on div "Collapse window" at bounding box center [737, 59] width 122 height 25
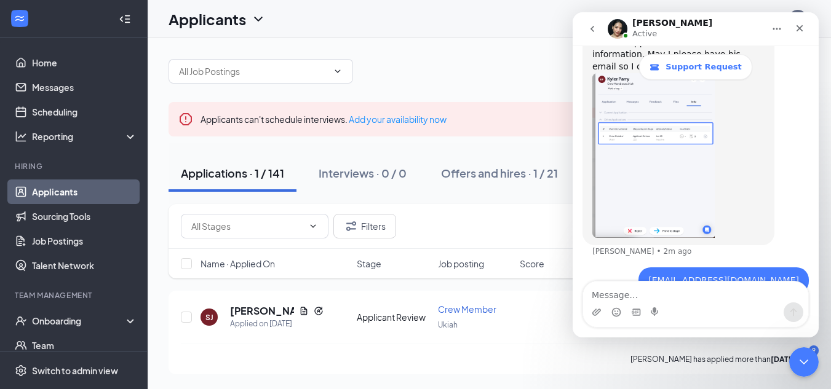
scroll to position [1157, 0]
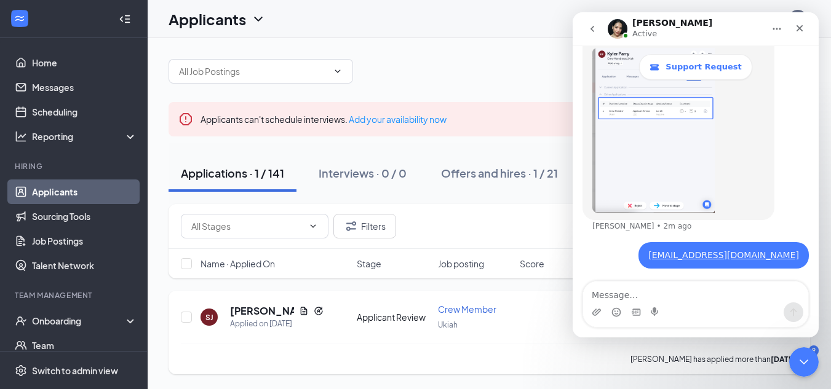
click at [625, 366] on div "[PERSON_NAME] has applied more than [DATE] ." at bounding box center [489, 359] width 617 height 31
click at [805, 363] on icon "Close Intercom Messenger" at bounding box center [802, 360] width 15 height 15
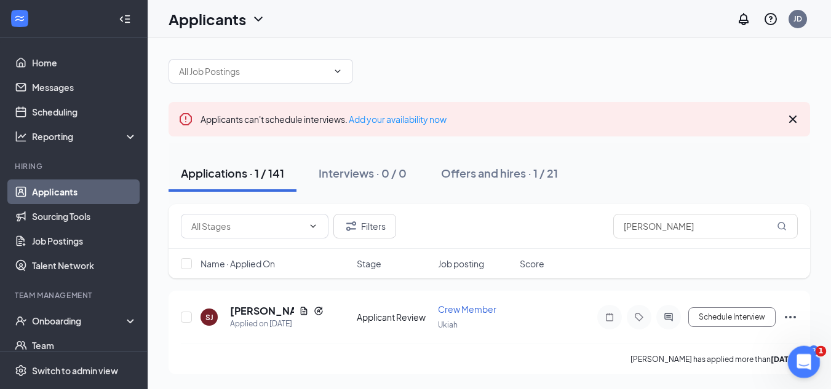
click at [804, 362] on icon "Open Intercom Messenger" at bounding box center [802, 361] width 20 height 20
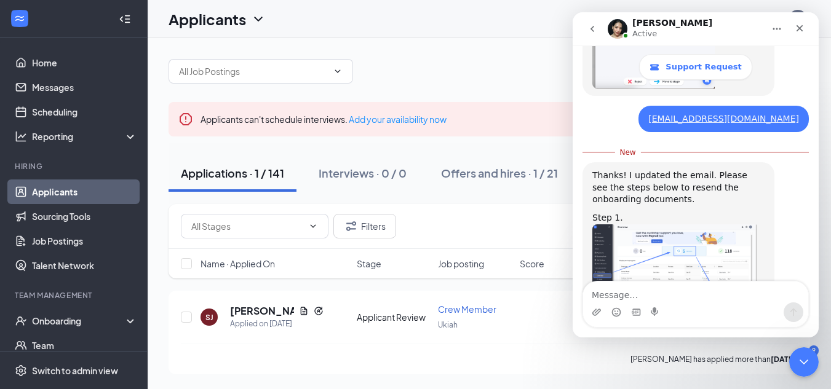
scroll to position [1279, 0]
click at [681, 225] on img "Erin says…" at bounding box center [674, 267] width 165 height 84
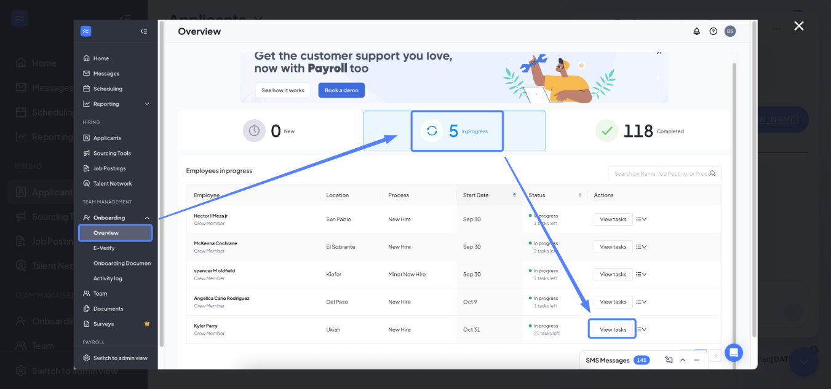
scroll to position [0, 0]
click at [797, 22] on icon "Close" at bounding box center [798, 25] width 15 height 15
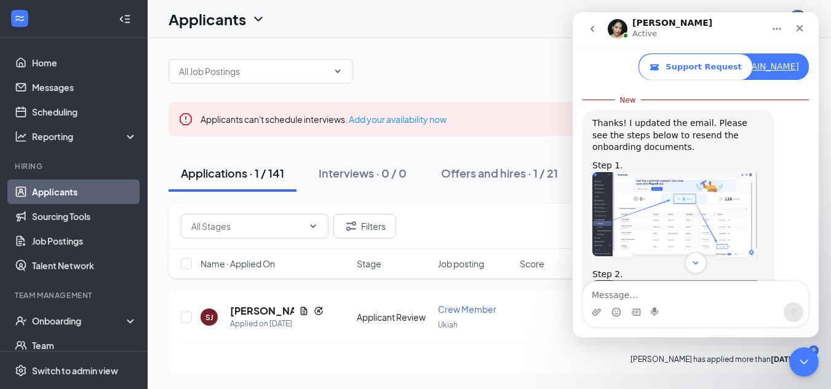
scroll to position [1402, 0]
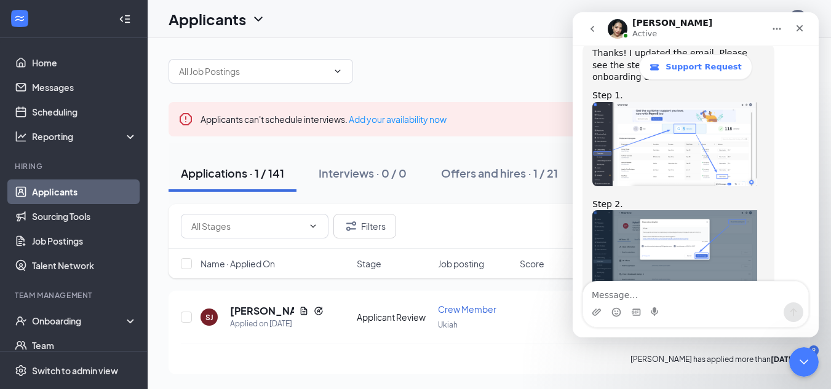
click at [721, 210] on img "Erin says…" at bounding box center [674, 252] width 165 height 84
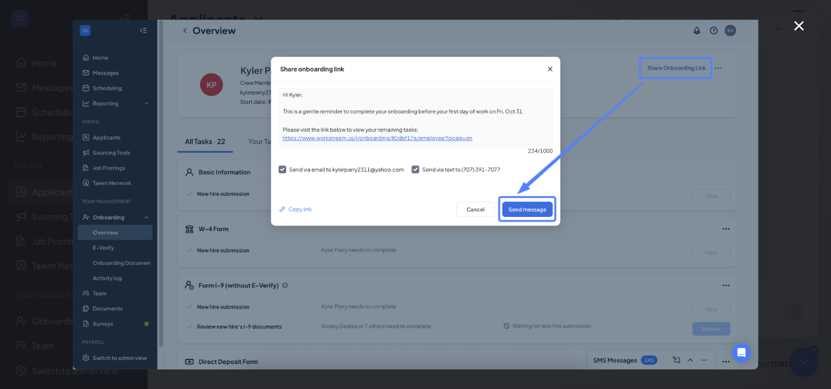
scroll to position [0, 0]
click at [801, 19] on div "Intercom messenger" at bounding box center [415, 194] width 831 height 389
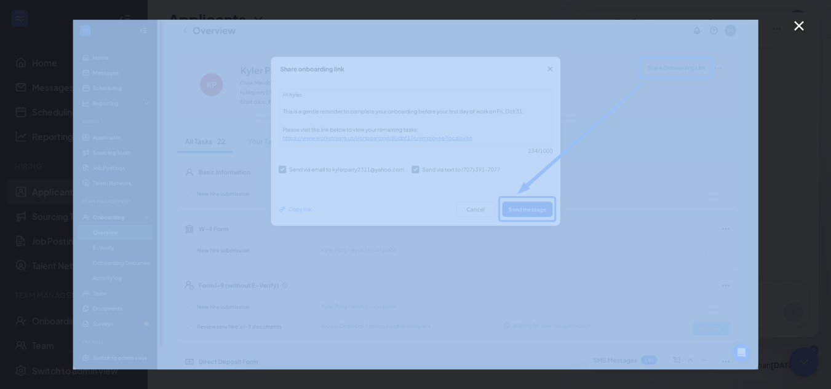
click at [798, 21] on icon "Close" at bounding box center [798, 25] width 15 height 15
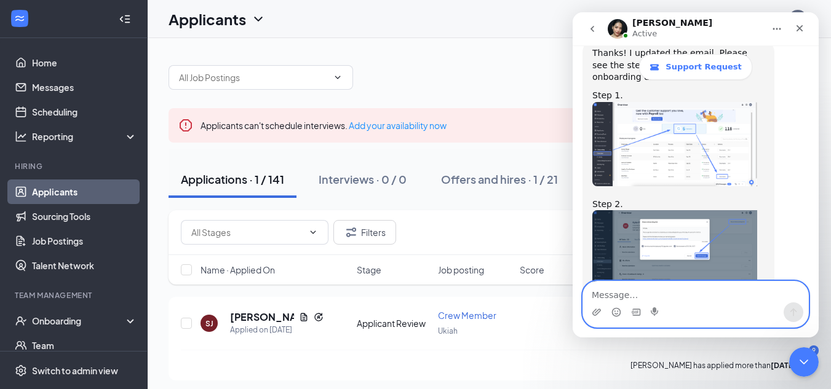
click at [619, 292] on textarea "Message…" at bounding box center [695, 292] width 225 height 21
type textarea "thank you."
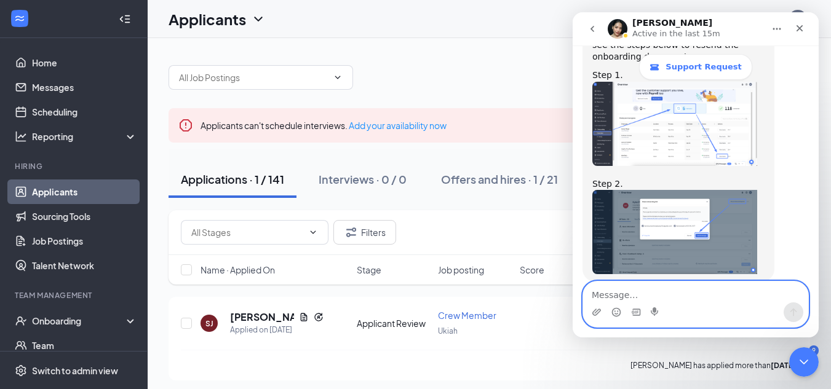
scroll to position [1419, 0]
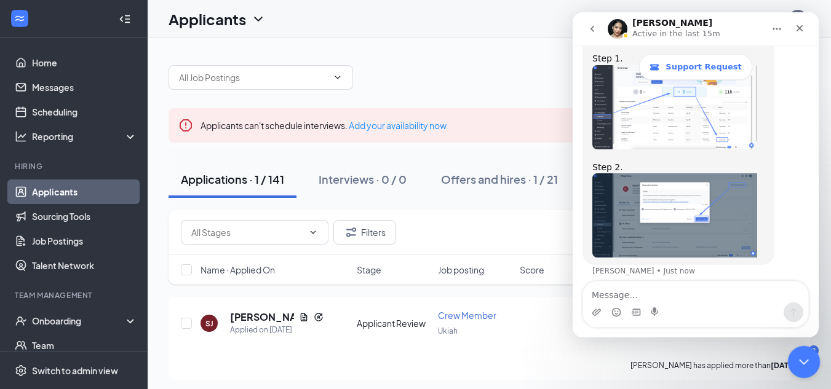
click at [806, 354] on icon "Close Intercom Messenger" at bounding box center [802, 360] width 15 height 15
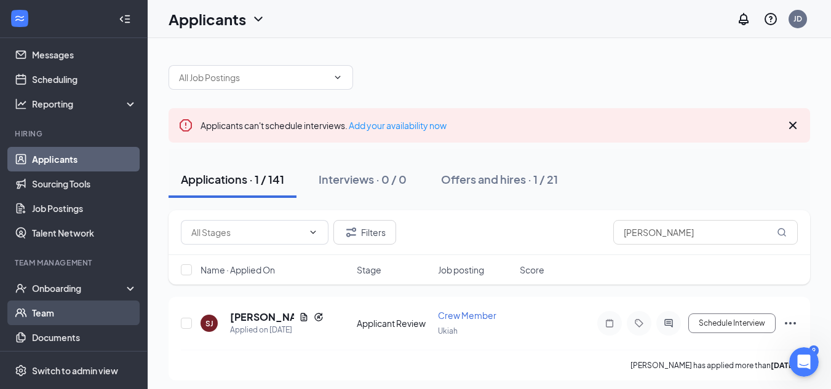
scroll to position [116, 0]
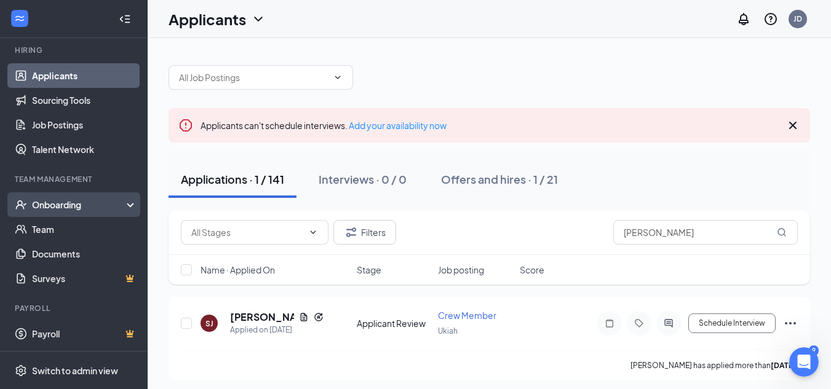
click at [81, 202] on div "Onboarding" at bounding box center [79, 205] width 95 height 12
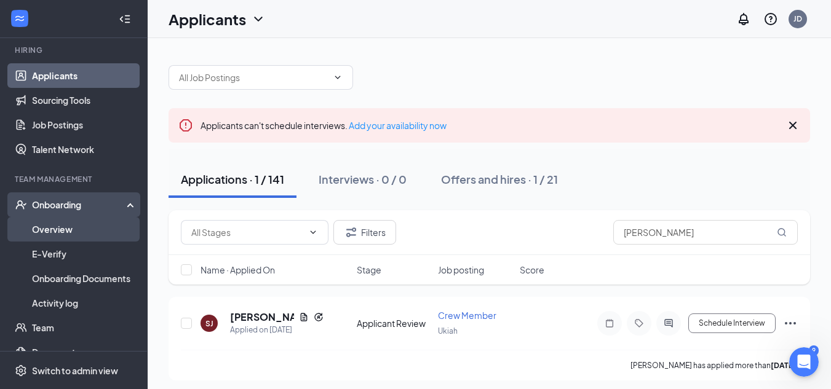
click at [61, 234] on link "Overview" at bounding box center [84, 229] width 105 height 25
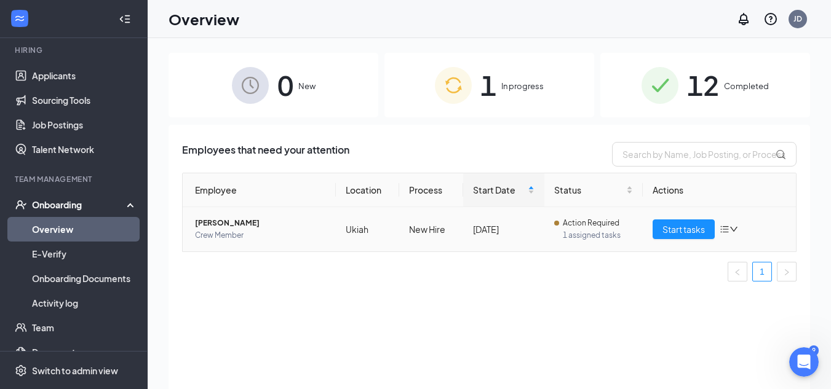
click at [725, 229] on icon "bars" at bounding box center [725, 229] width 10 height 10
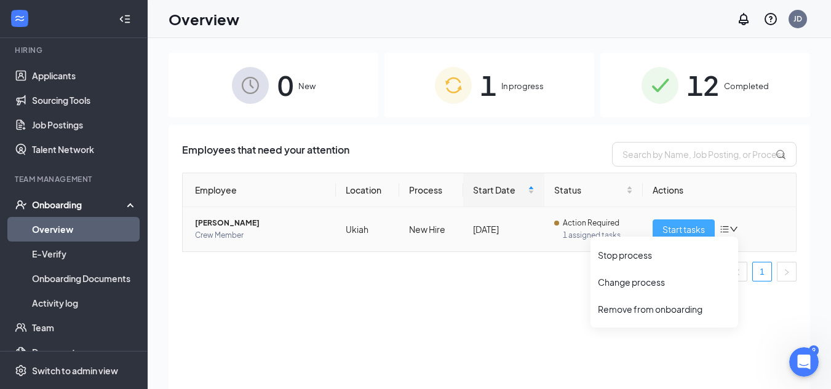
click at [678, 227] on span "Start tasks" at bounding box center [683, 230] width 42 height 14
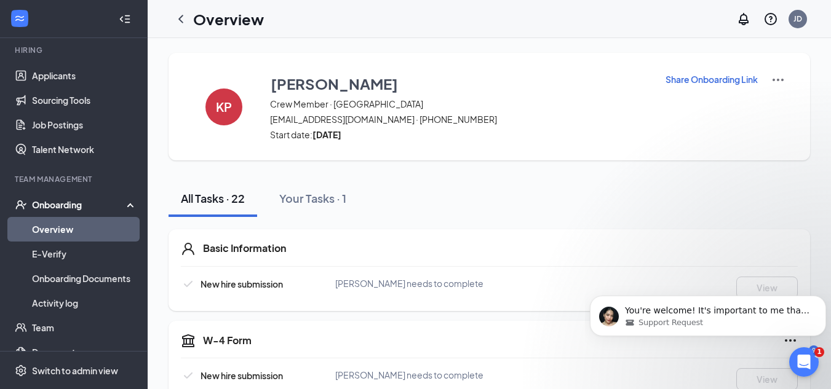
click at [782, 76] on div "[PERSON_NAME] Crew Member · Ukiah [EMAIL_ADDRESS][DOMAIN_NAME] · [PHONE_NUMBER]…" at bounding box center [489, 107] width 641 height 108
click at [775, 77] on img at bounding box center [778, 80] width 15 height 15
click at [738, 76] on p "Share Onboarding Link" at bounding box center [711, 79] width 92 height 12
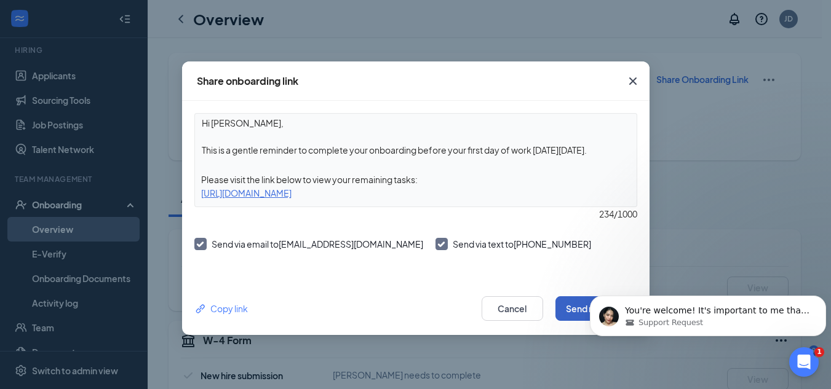
click at [579, 308] on button "Send message" at bounding box center [596, 308] width 82 height 25
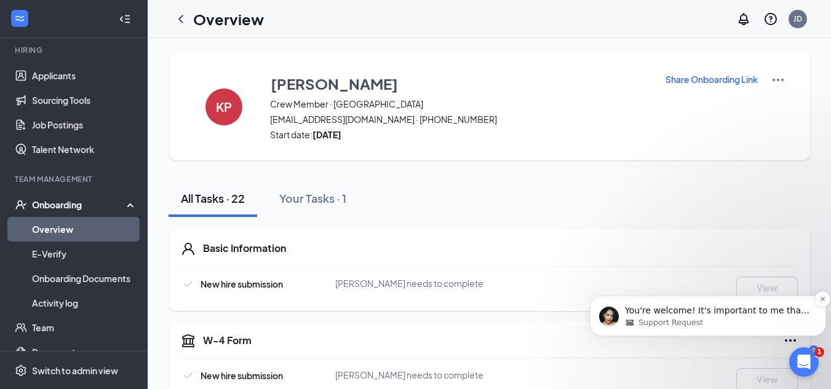
click at [703, 317] on div "Support Request" at bounding box center [718, 322] width 186 height 11
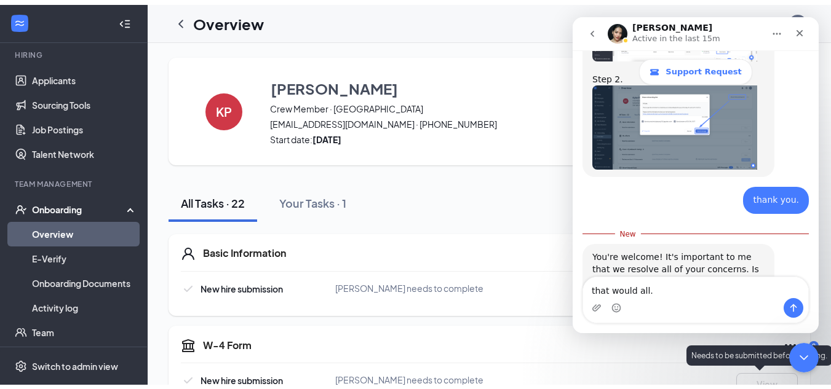
scroll to position [1512, 0]
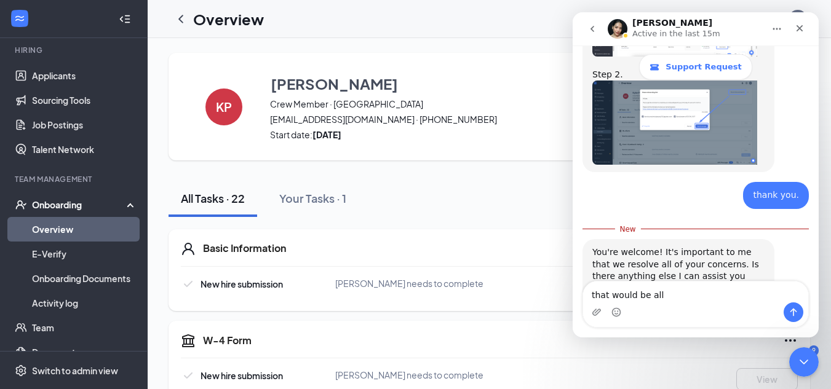
type textarea "that would be all."
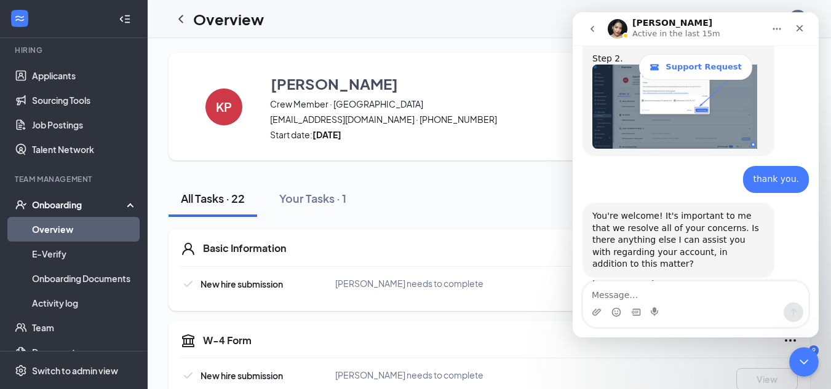
scroll to position [1528, 0]
click at [796, 363] on icon "Close Intercom Messenger" at bounding box center [802, 360] width 15 height 15
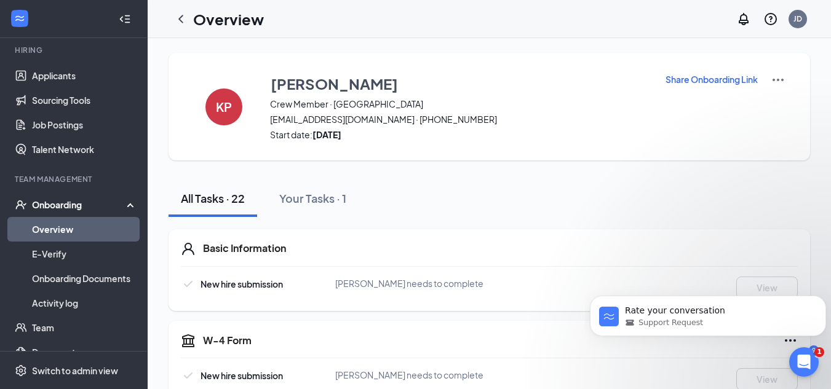
scroll to position [1786, 0]
